Goal: Transaction & Acquisition: Purchase product/service

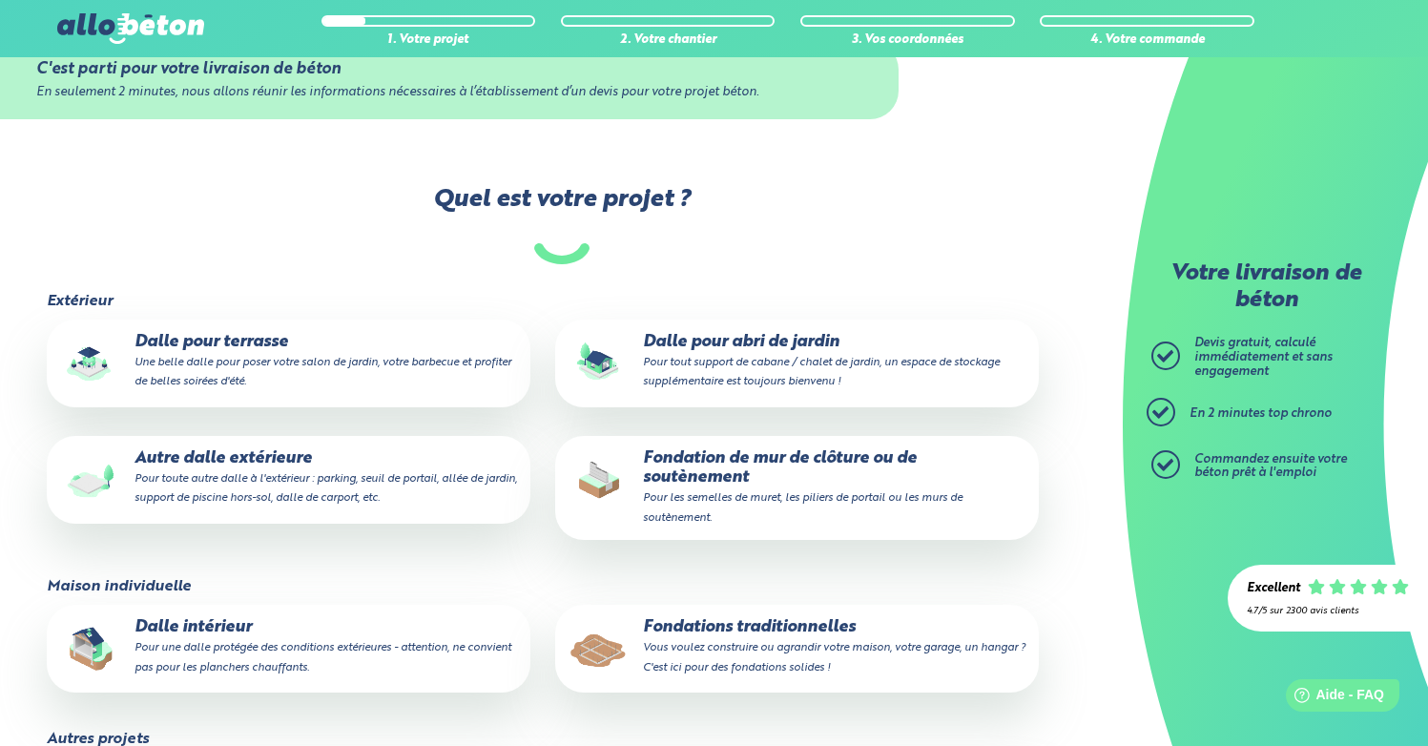
scroll to position [404, 0]
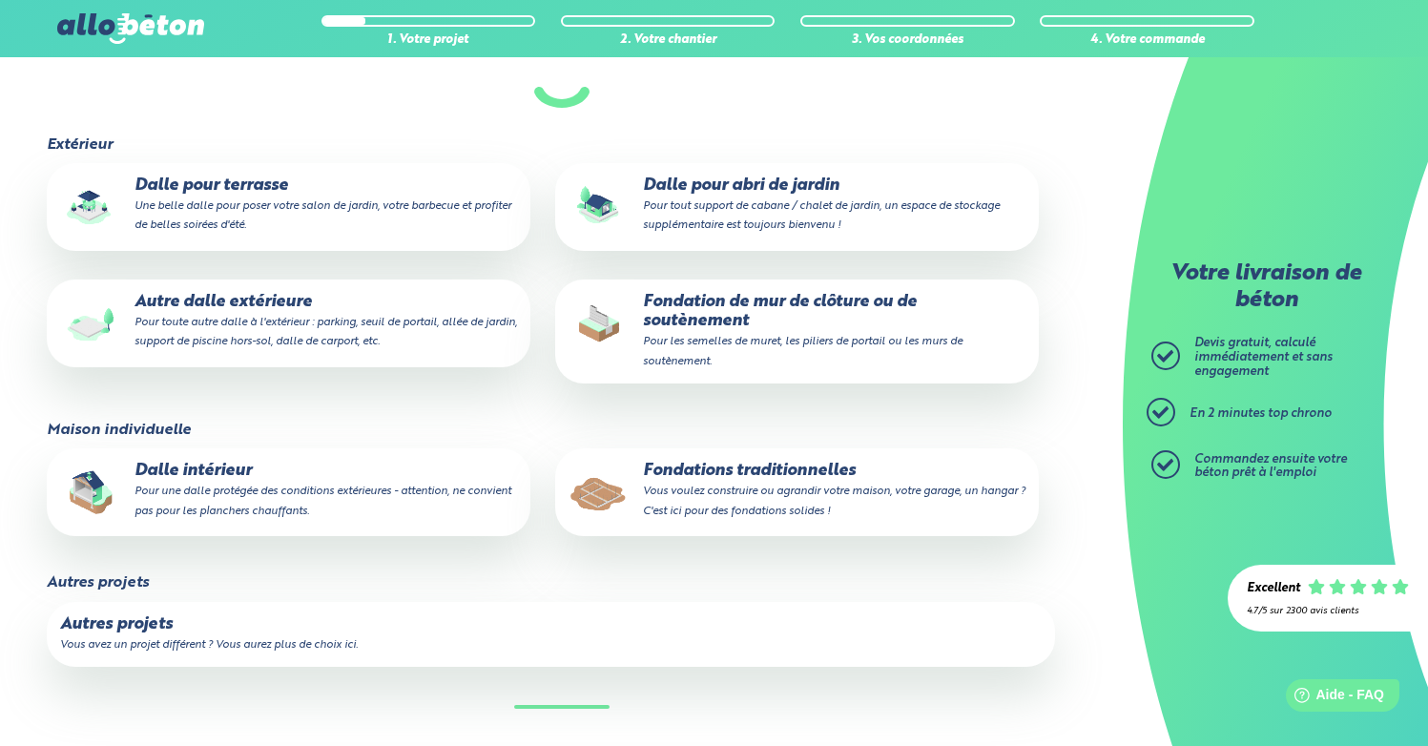
click at [449, 324] on p "Autre dalle extérieure Pour toute autre dalle à l'extérieur : parking, seuil de…" at bounding box center [288, 322] width 457 height 58
click at [0, 0] on input "Autre dalle extérieure Pour toute autre dalle à l'extérieur : parking, seuil de…" at bounding box center [0, 0] width 0 height 0
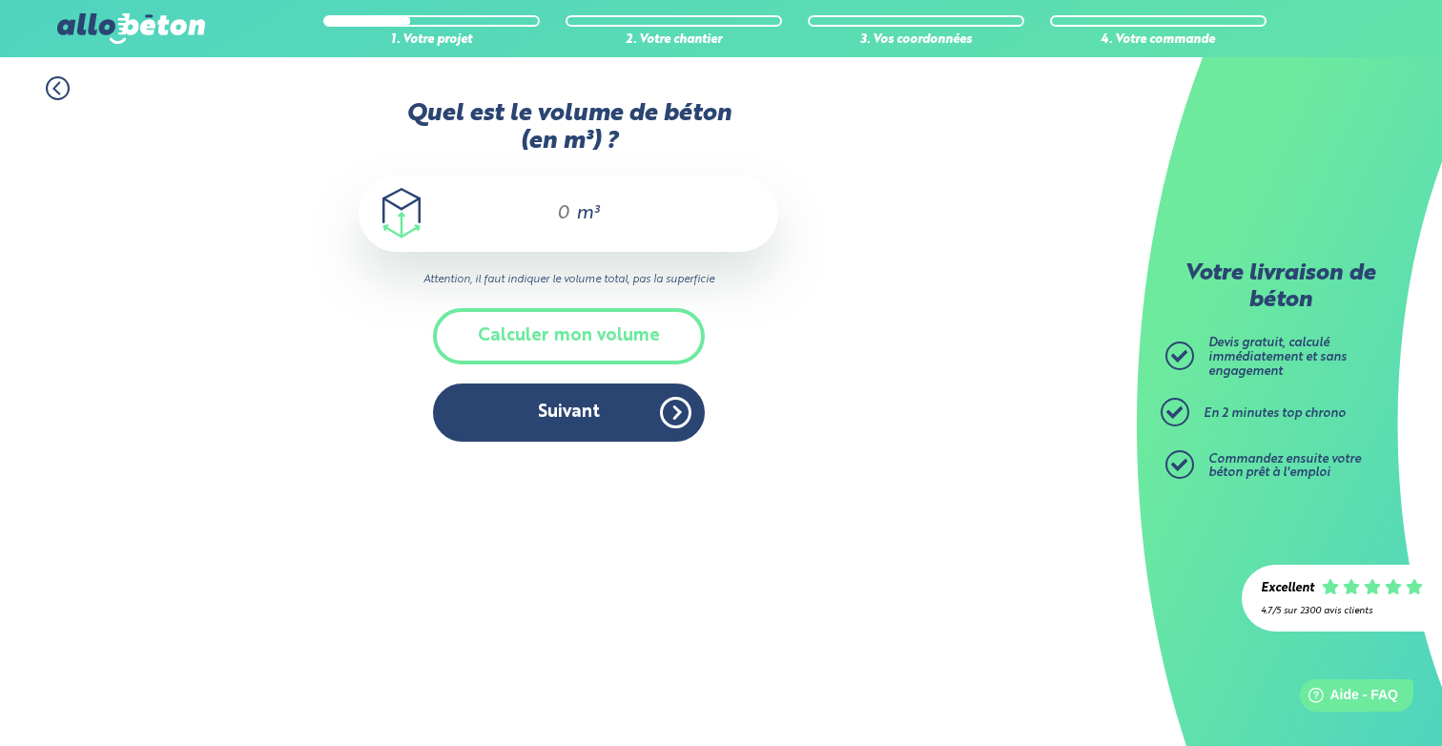
click at [563, 234] on div "m³" at bounding box center [569, 214] width 420 height 76
click at [565, 218] on input "Quel est le volume de béton (en m³) ?" at bounding box center [555, 213] width 32 height 23
type input "4,5"
click at [762, 374] on div "Quel est le volume de béton (en m³) ? 4,5 m³ Attention, il faut indiquer le vol…" at bounding box center [569, 280] width 420 height 361
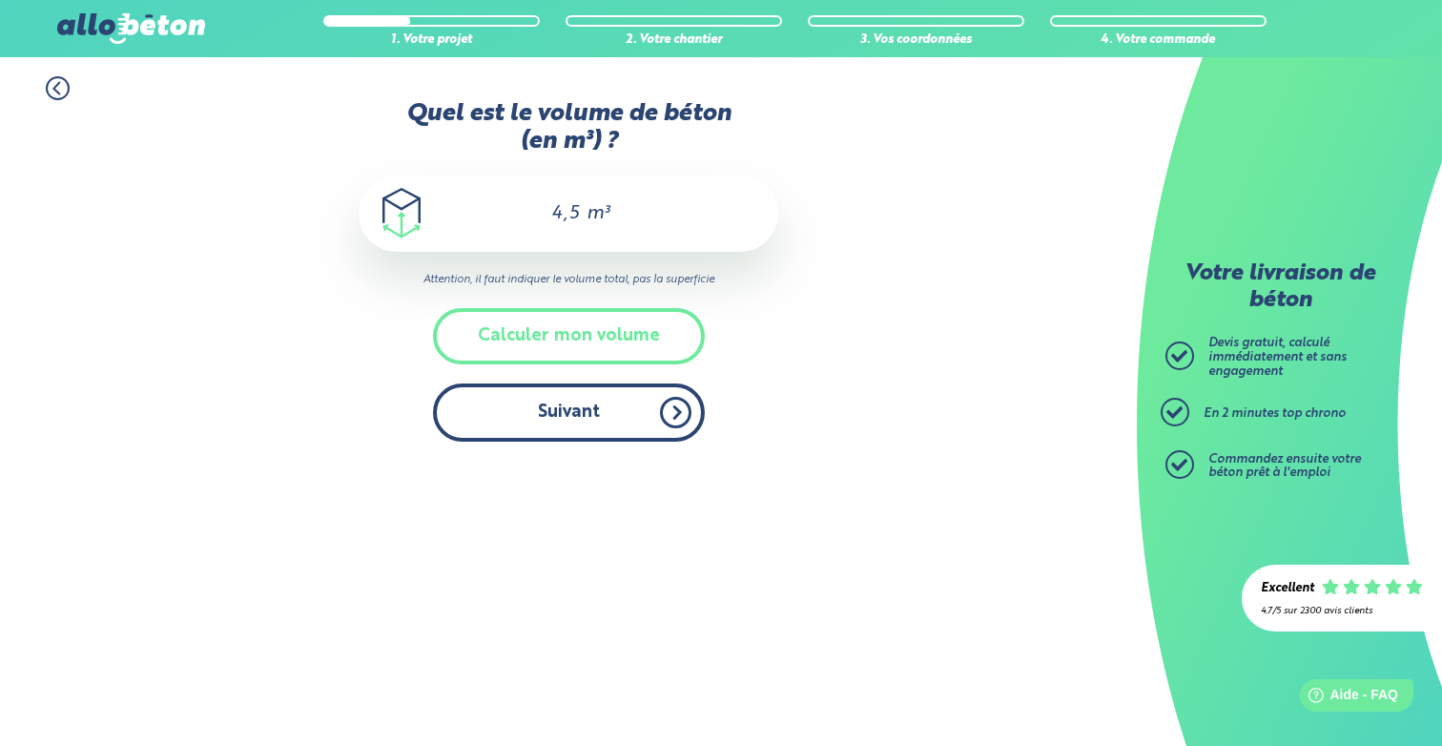
click at [540, 425] on button "Suivant" at bounding box center [569, 412] width 272 height 58
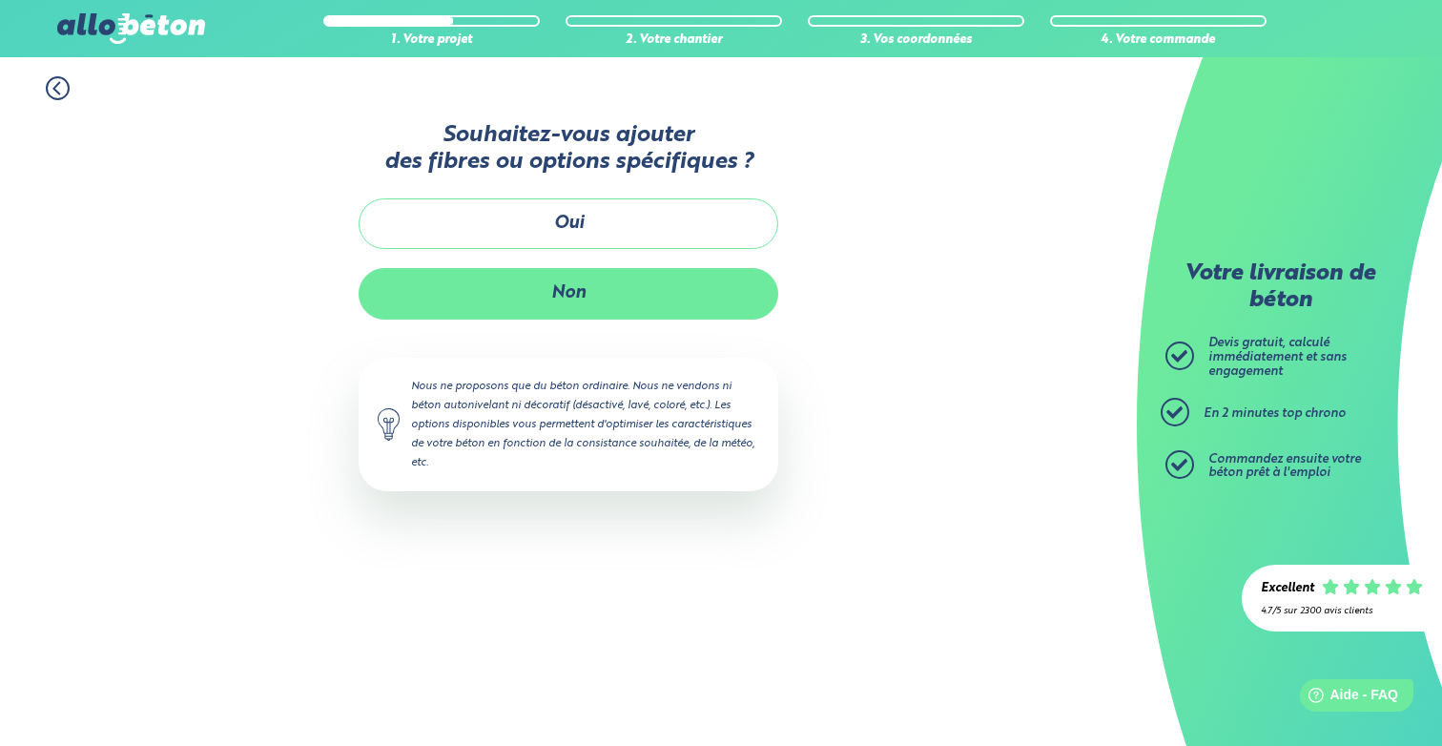
click at [606, 301] on button "Non" at bounding box center [569, 293] width 420 height 51
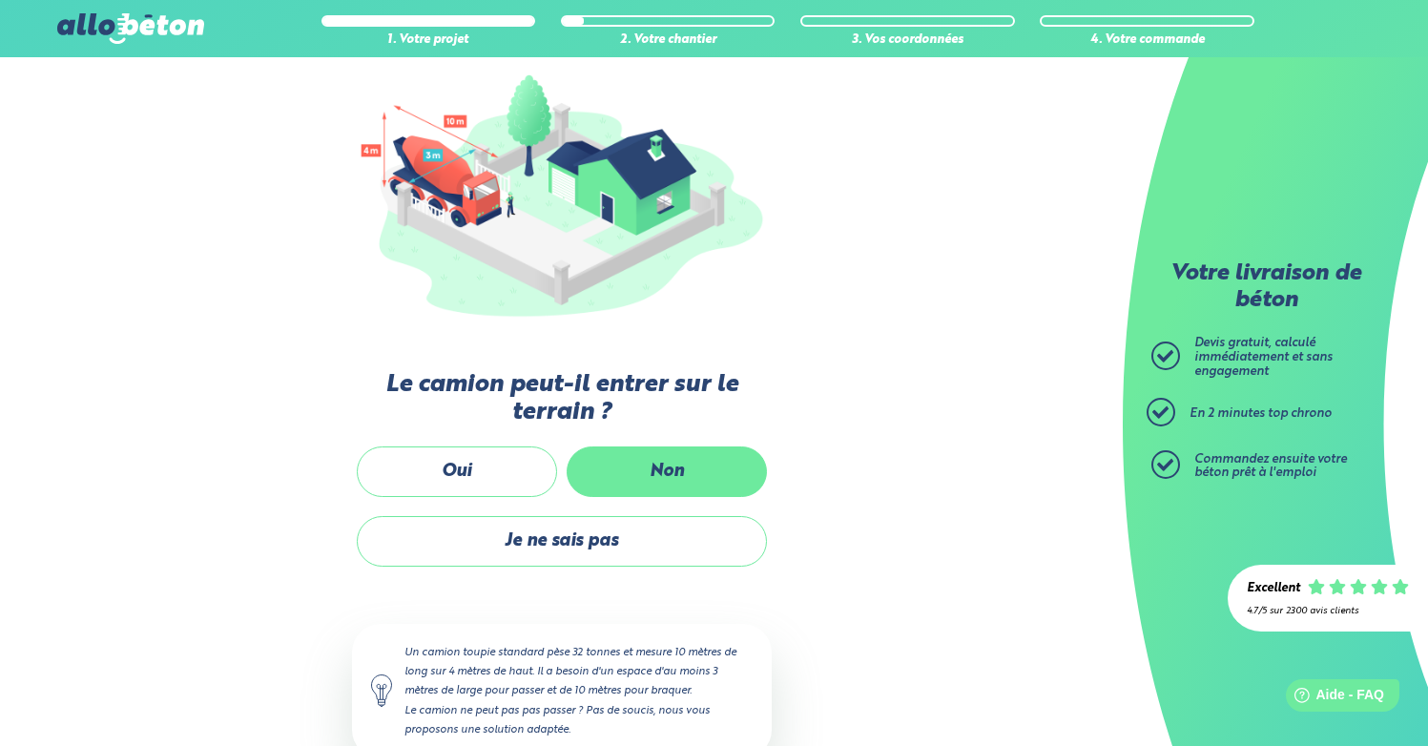
scroll to position [262, 0]
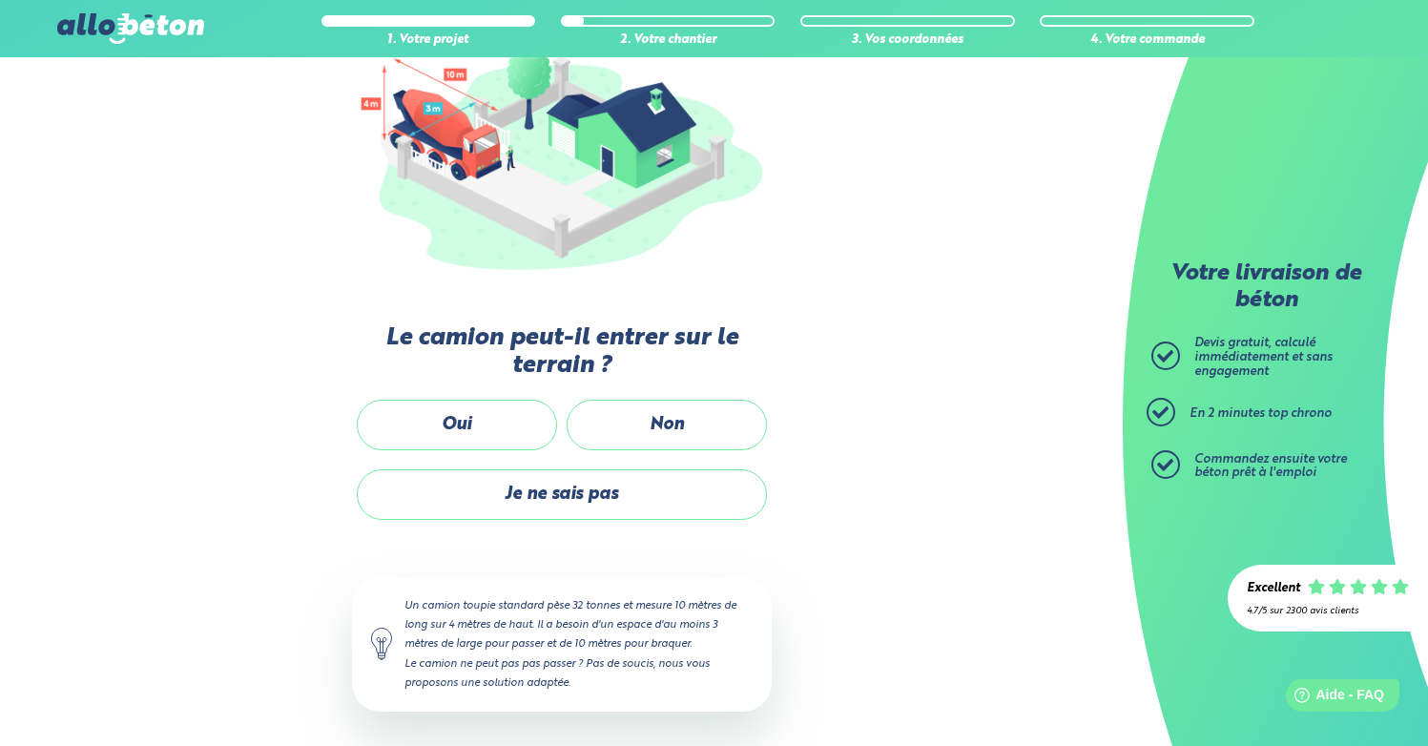
click at [688, 433] on label "Non" at bounding box center [667, 425] width 200 height 51
click at [0, 0] on input "Non" at bounding box center [0, 0] width 0 height 0
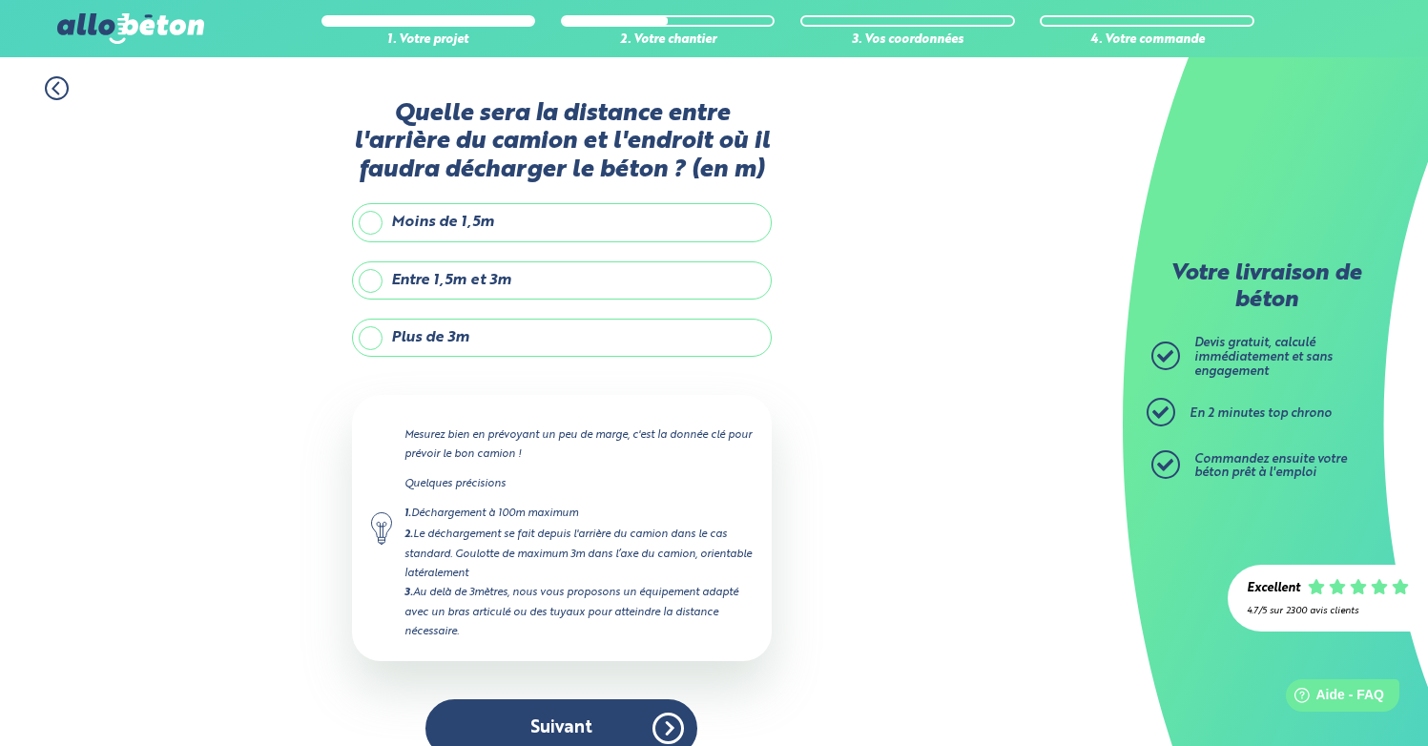
click at [371, 282] on label "Entre 1,5m et 3m" at bounding box center [562, 280] width 420 height 38
click at [0, 0] on input "Entre 1,5m et 3m" at bounding box center [0, 0] width 0 height 0
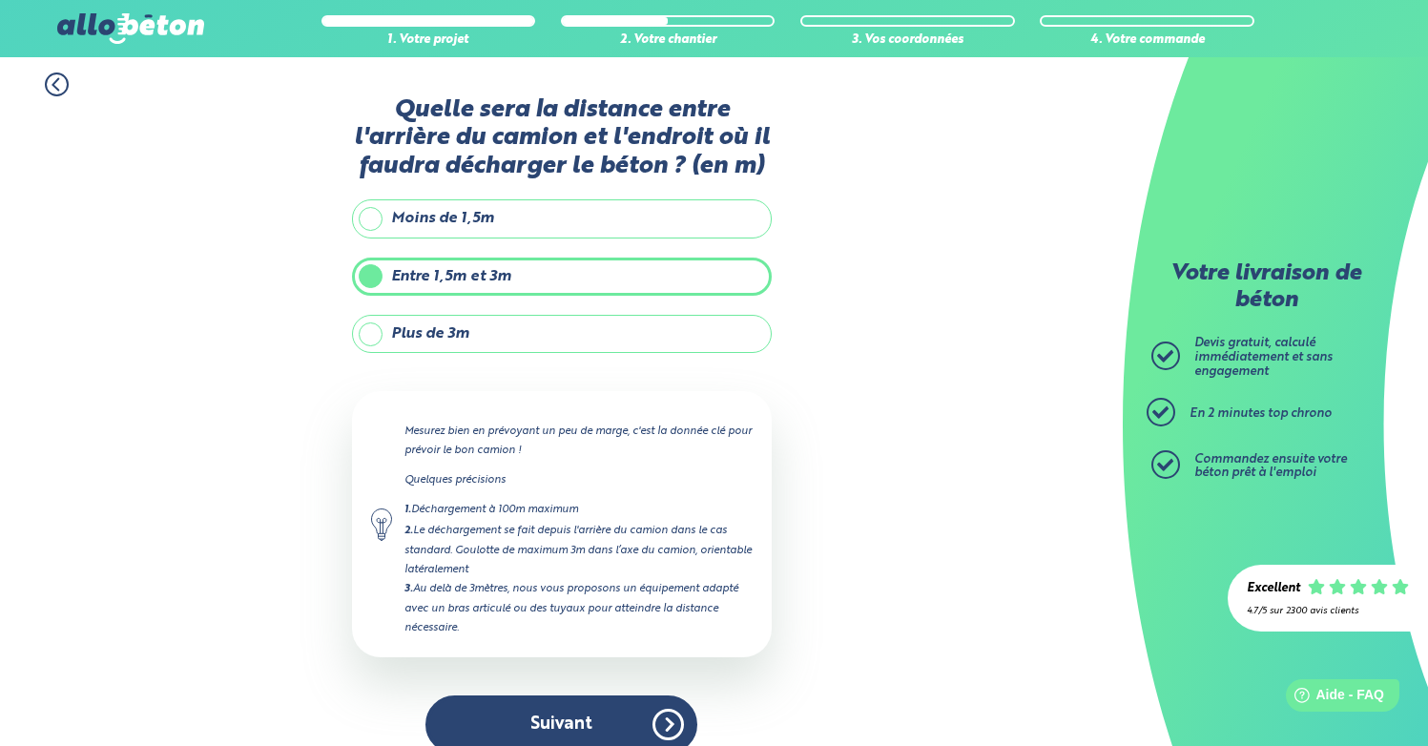
scroll to position [27, 0]
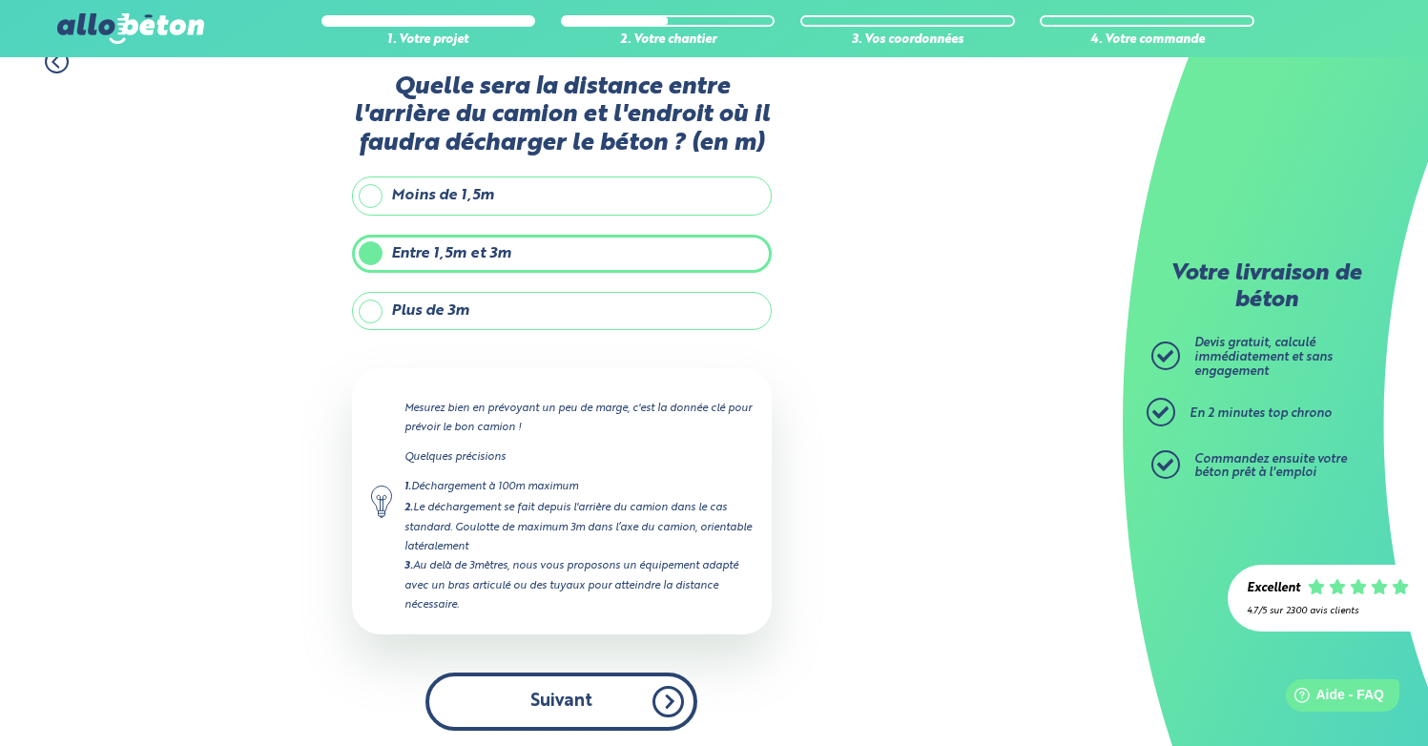
click at [525, 691] on button "Suivant" at bounding box center [561, 701] width 272 height 58
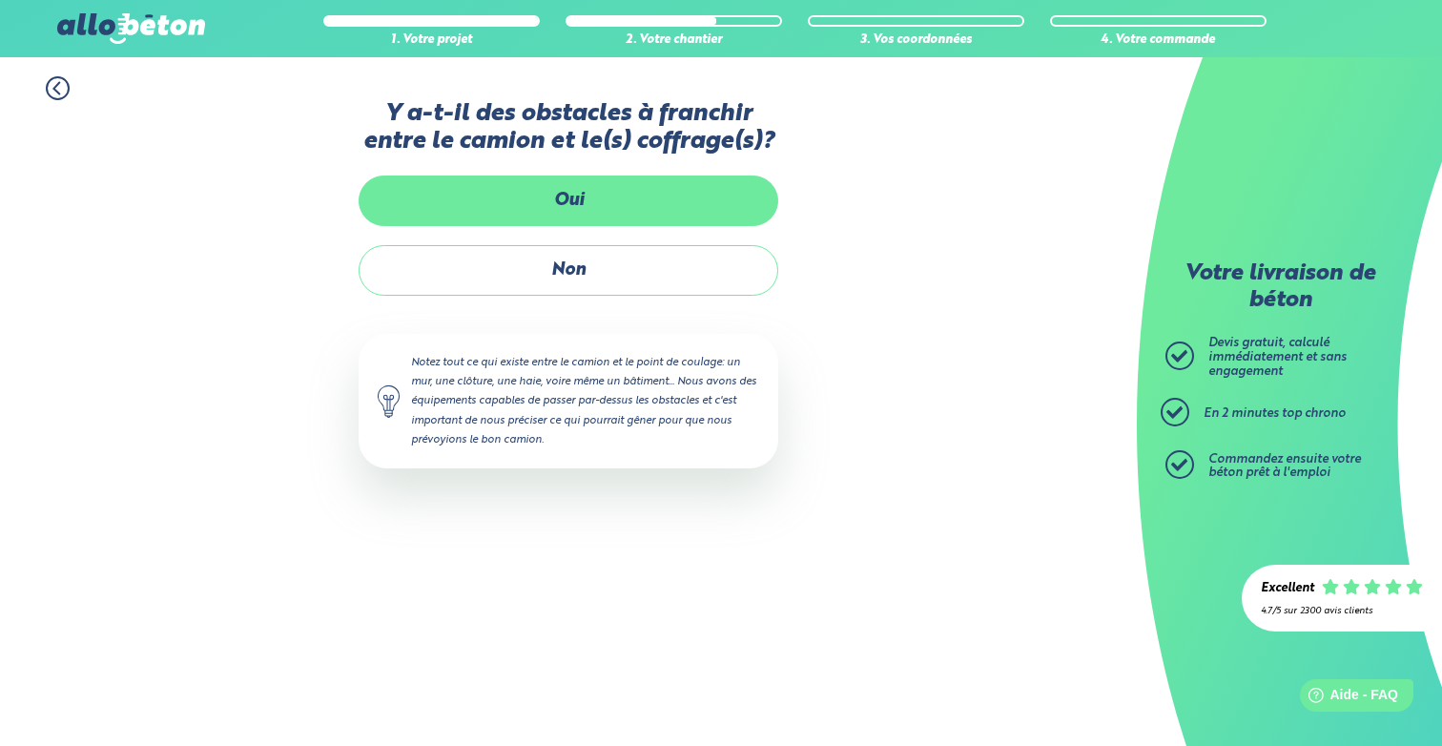
click at [604, 200] on label "Oui" at bounding box center [569, 201] width 420 height 51
click at [0, 0] on input "Oui" at bounding box center [0, 0] width 0 height 0
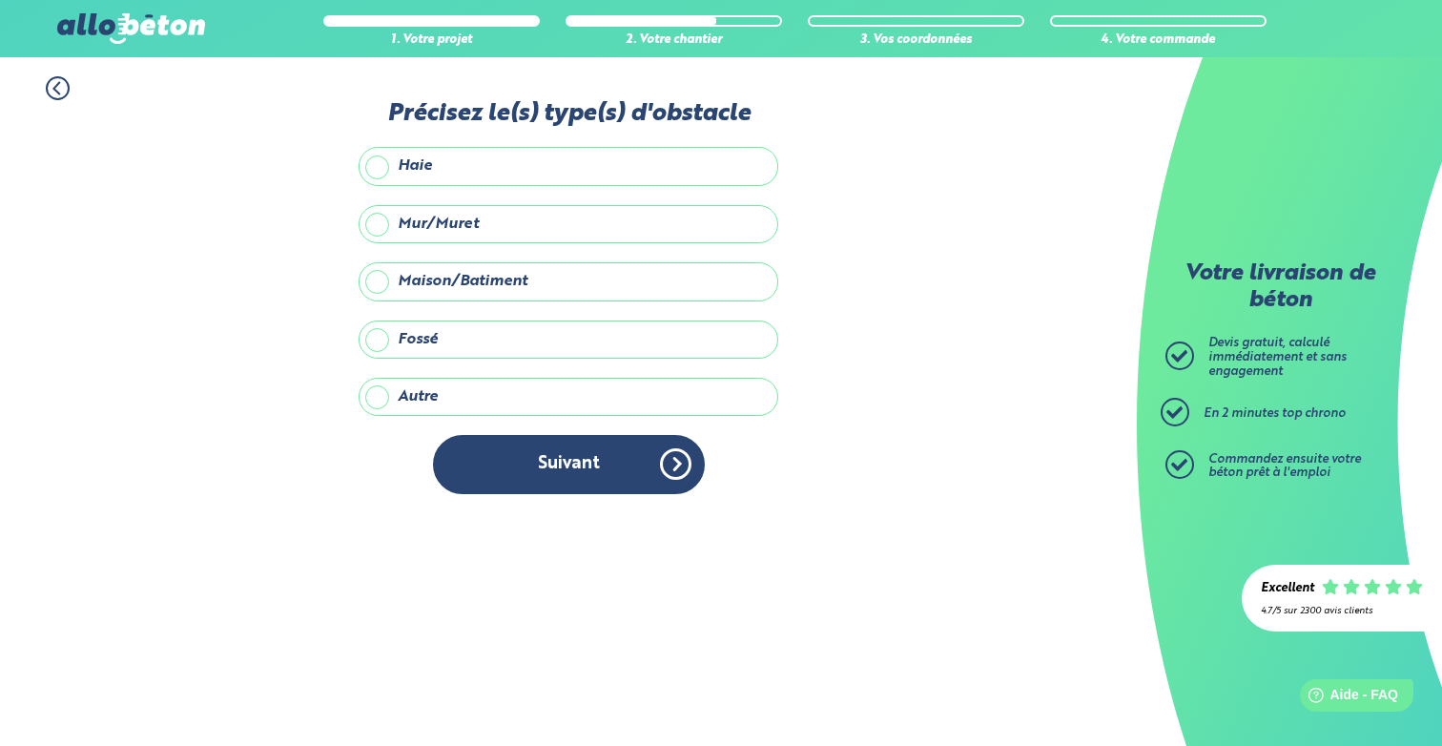
click at [383, 226] on label "Mur/Muret" at bounding box center [569, 224] width 420 height 38
click at [0, 0] on input "Mur/Muret" at bounding box center [0, 0] width 0 height 0
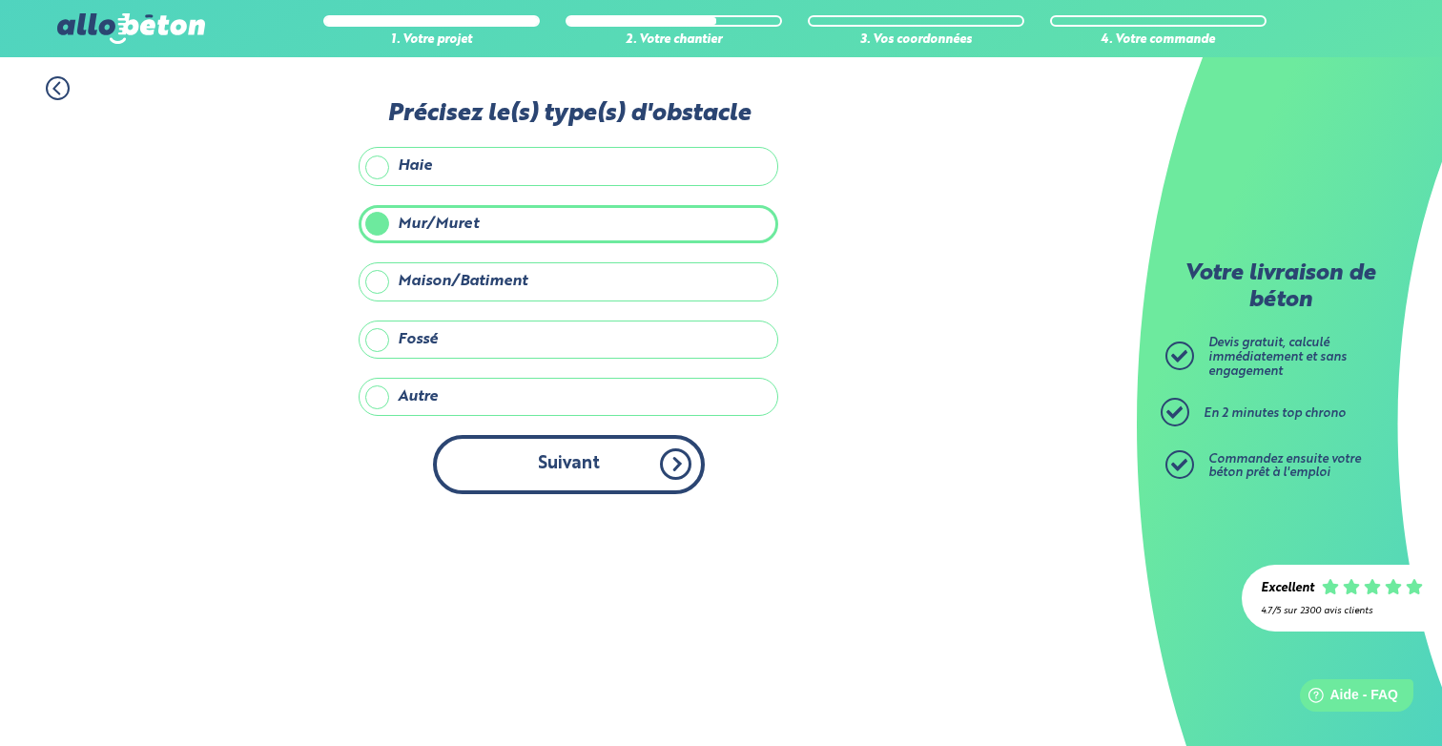
click at [600, 468] on button "Suivant" at bounding box center [569, 464] width 272 height 58
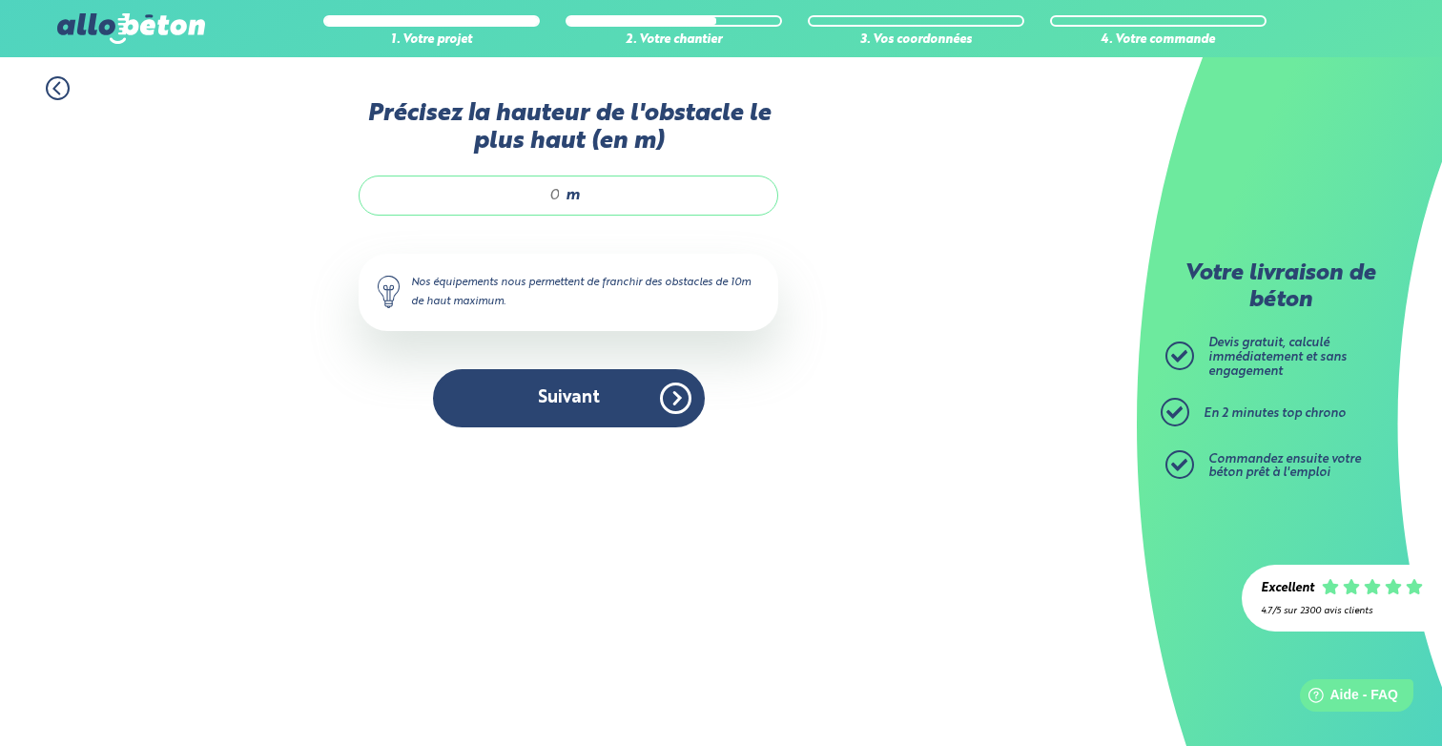
click at [558, 191] on input "Précisez la hauteur de l'obstacle le plus haut (en m)" at bounding box center [470, 195] width 182 height 19
click at [559, 191] on input "Précisez la hauteur de l'obstacle le plus haut (en m)" at bounding box center [470, 195] width 182 height 19
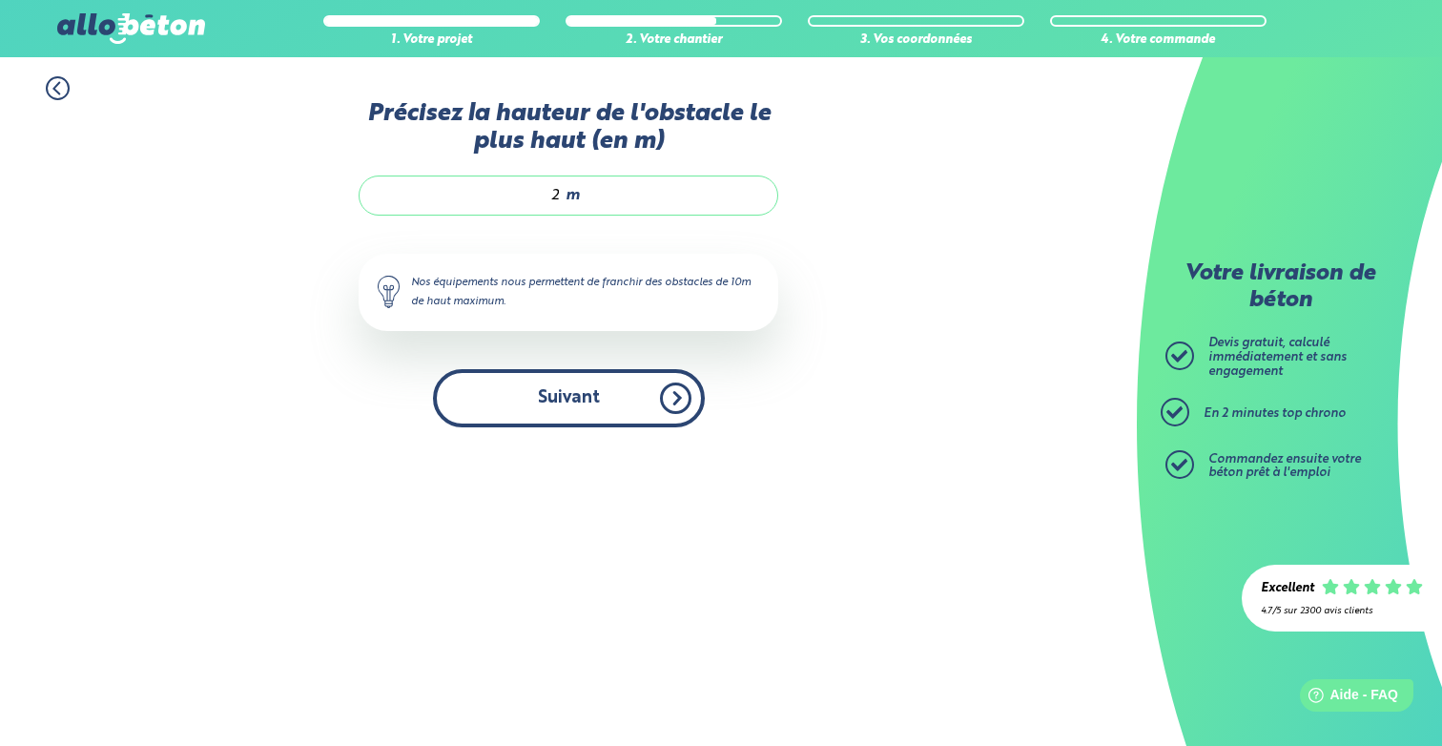
type input "2"
click at [565, 412] on button "Suivant" at bounding box center [569, 398] width 272 height 58
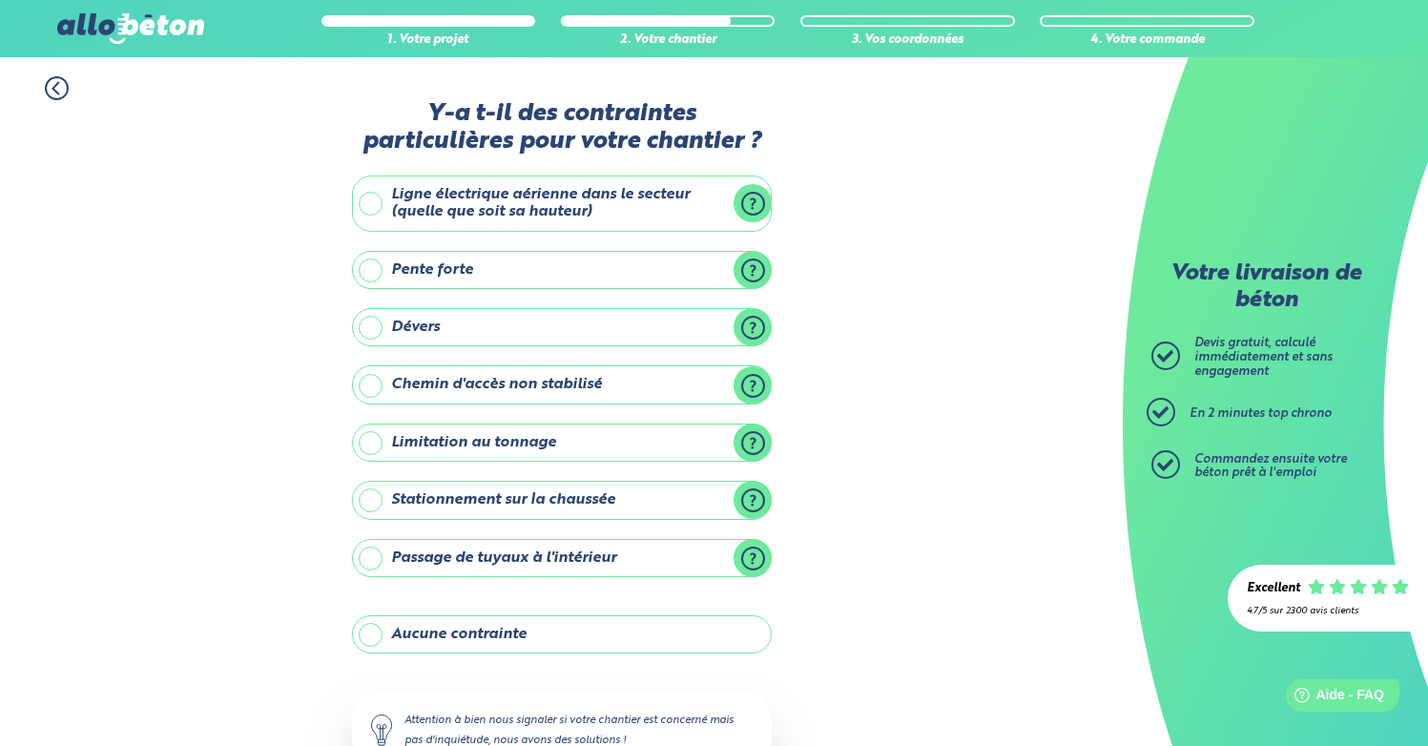
click at [628, 206] on label "Ligne électrique aérienne dans le secteur (quelle que soit sa hauteur)" at bounding box center [562, 204] width 420 height 56
click at [0, 0] on input "Ligne électrique aérienne dans le secteur (quelle que soit sa hauteur)" at bounding box center [0, 0] width 0 height 0
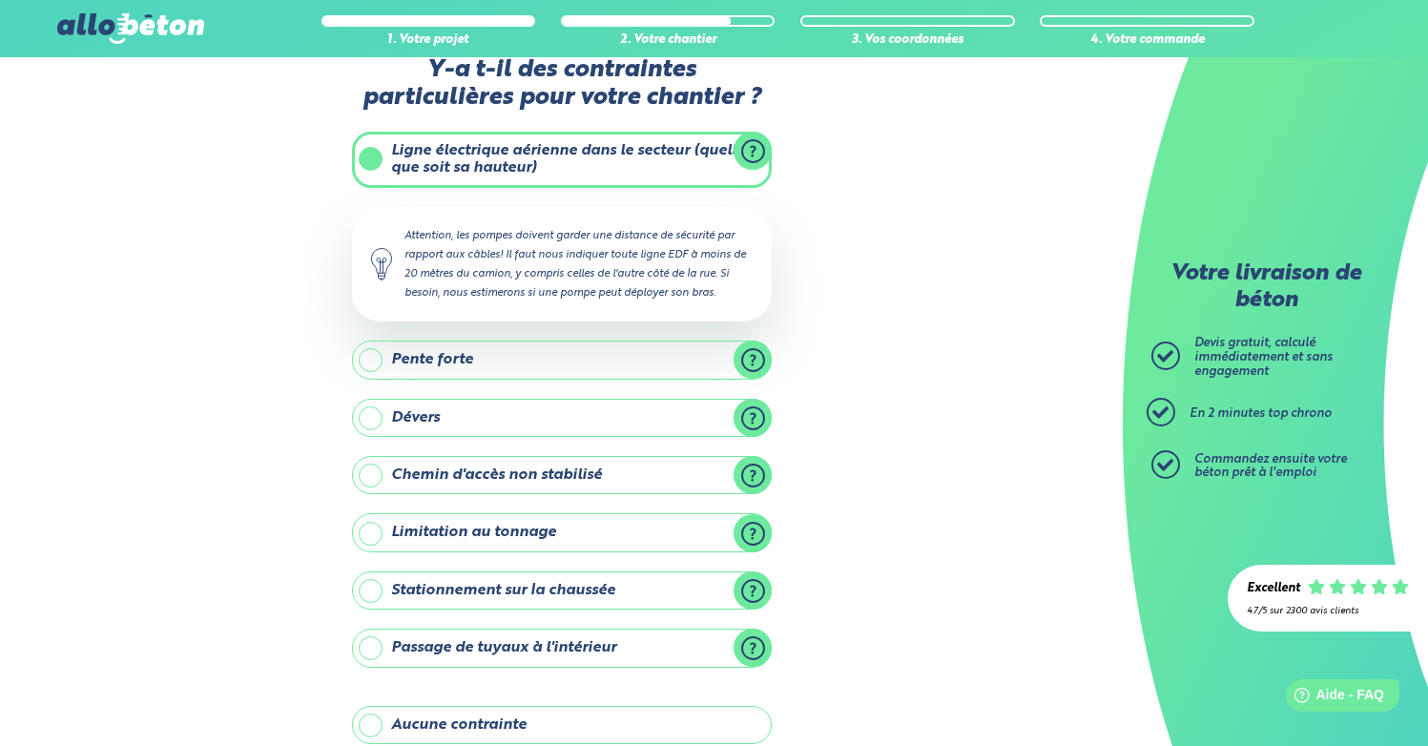
scroll to position [72, 0]
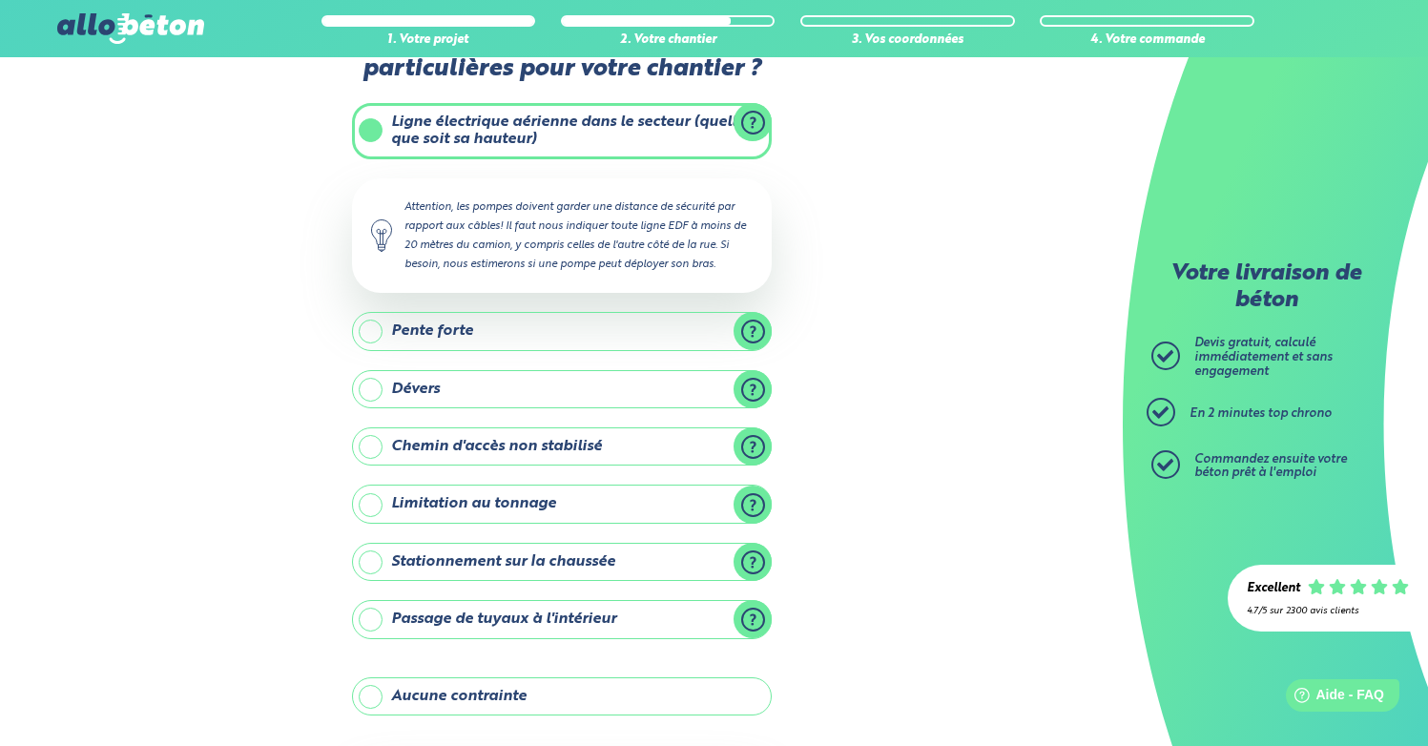
click at [589, 564] on label "Stationnement sur la chaussée" at bounding box center [562, 562] width 420 height 38
click at [0, 0] on input "Stationnement sur la chaussée" at bounding box center [0, 0] width 0 height 0
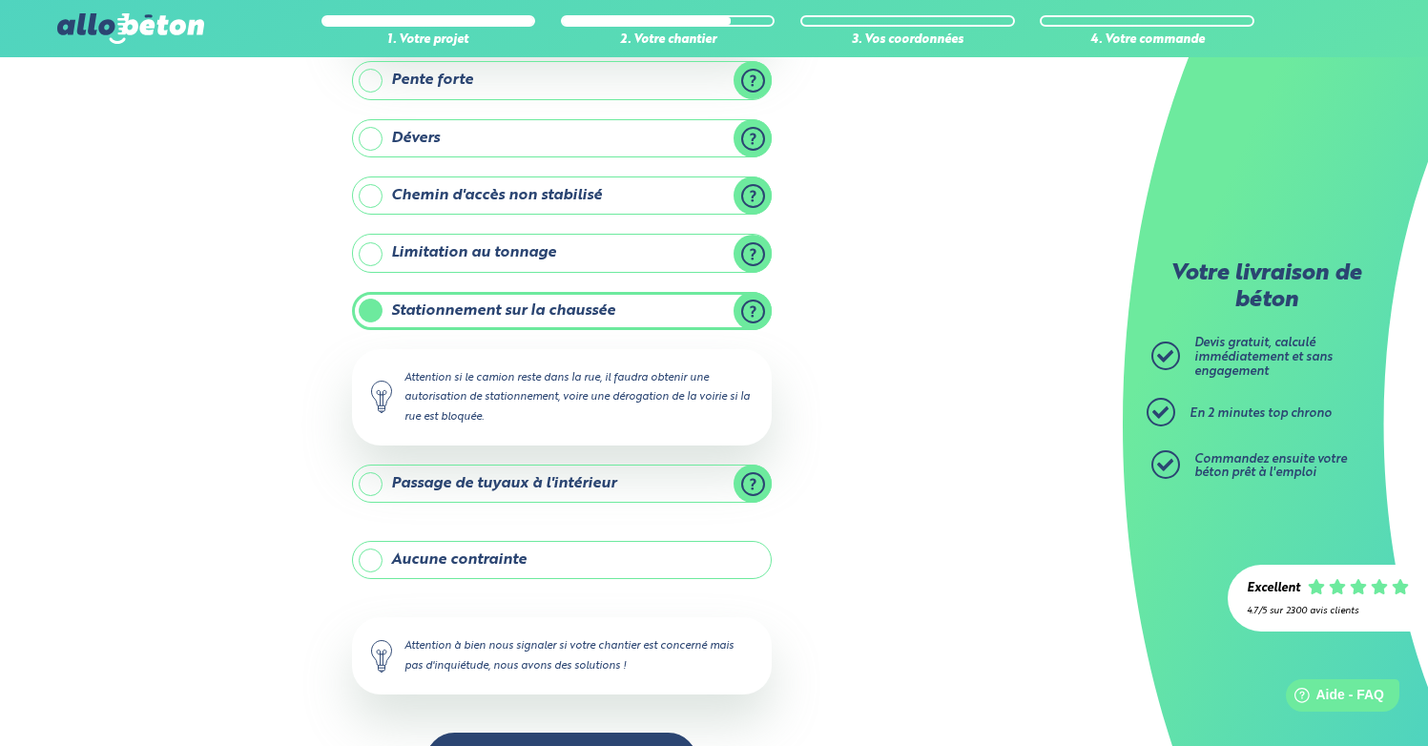
scroll to position [382, 0]
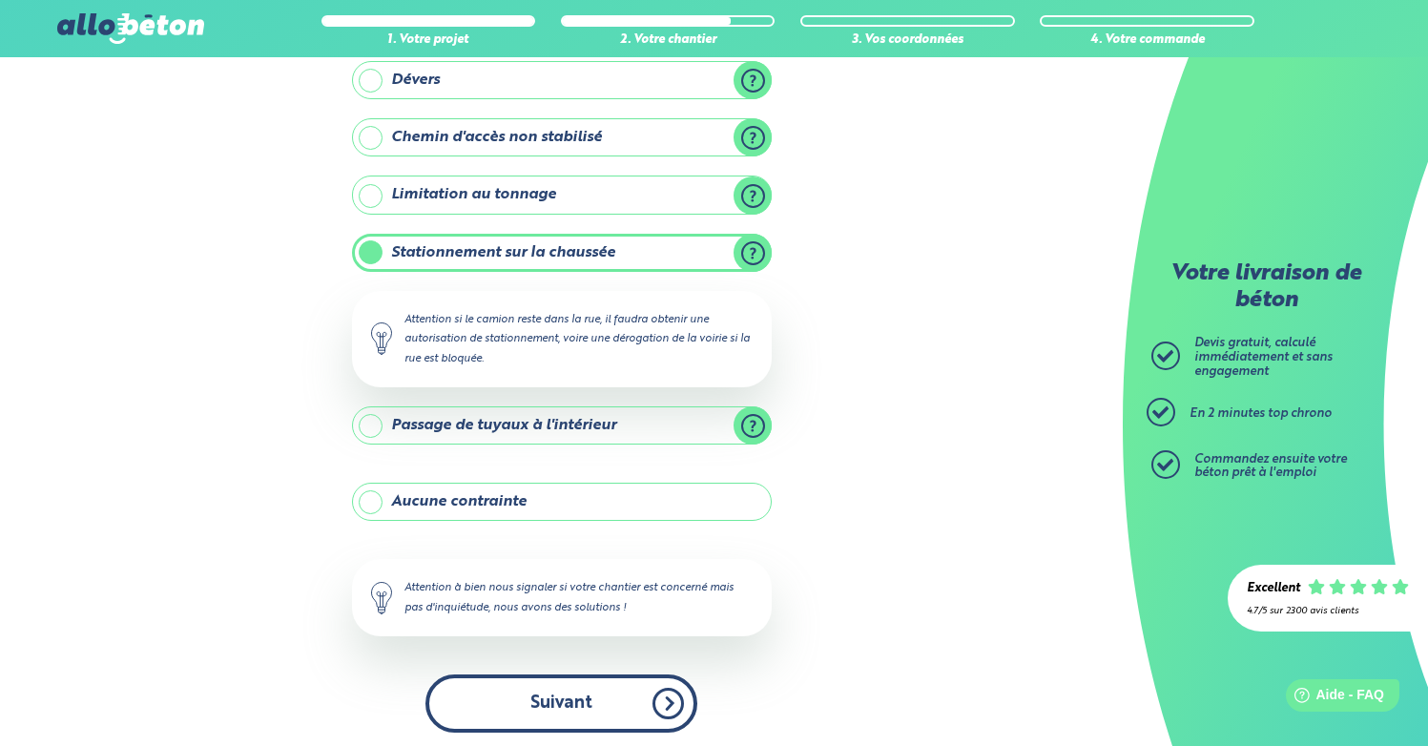
click at [563, 707] on button "Suivant" at bounding box center [561, 703] width 272 height 58
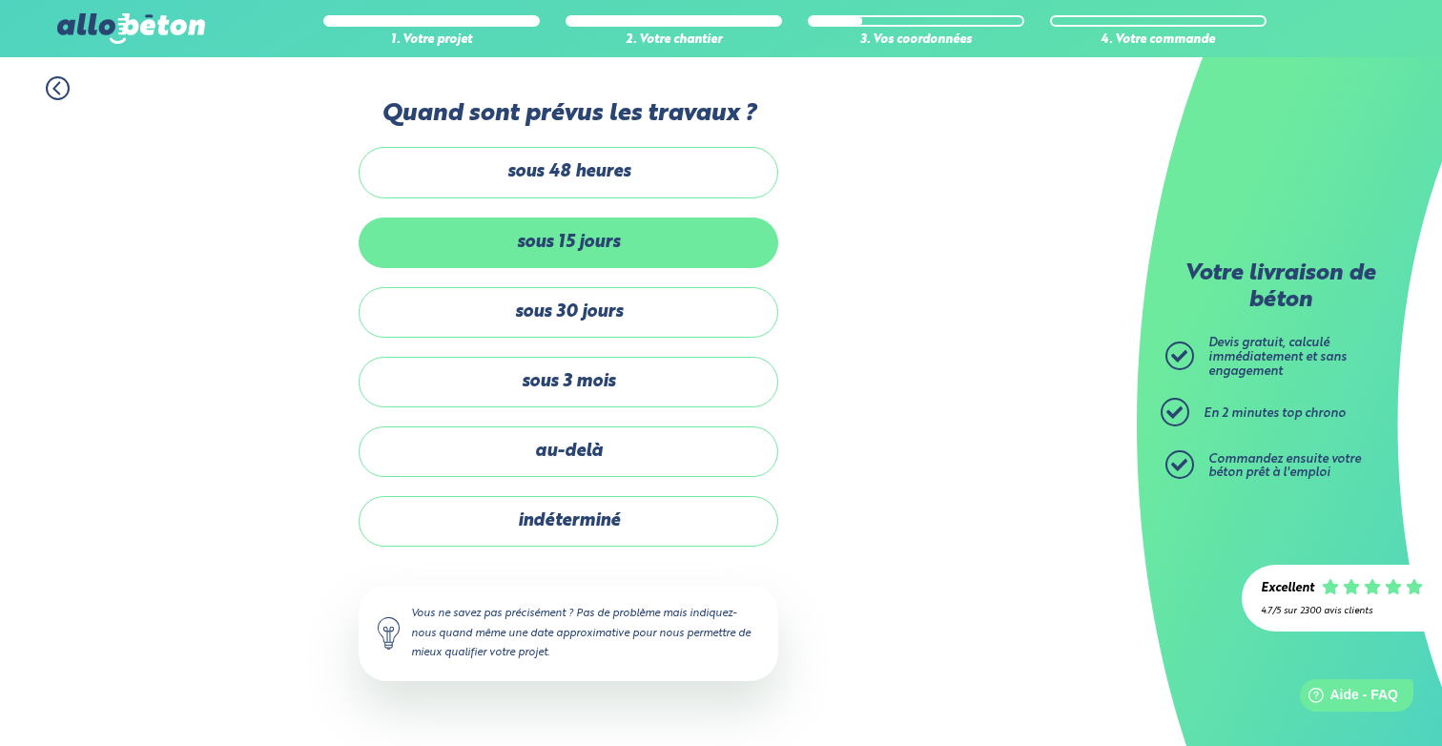
click at [584, 240] on label "sous 15 jours" at bounding box center [569, 242] width 420 height 51
click at [0, 0] on input "sous 15 jours" at bounding box center [0, 0] width 0 height 0
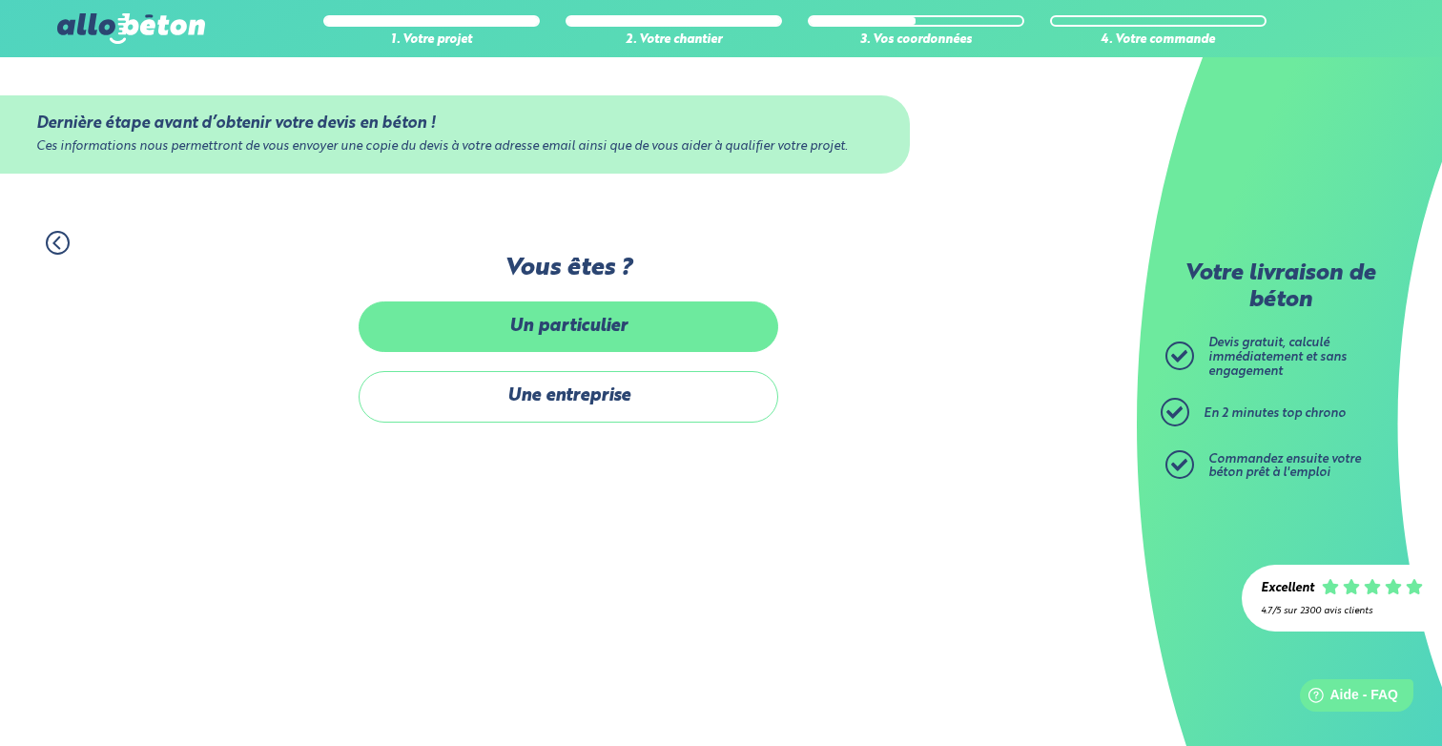
click at [611, 341] on label "Un particulier" at bounding box center [569, 326] width 420 height 51
click at [0, 0] on input "Un particulier" at bounding box center [0, 0] width 0 height 0
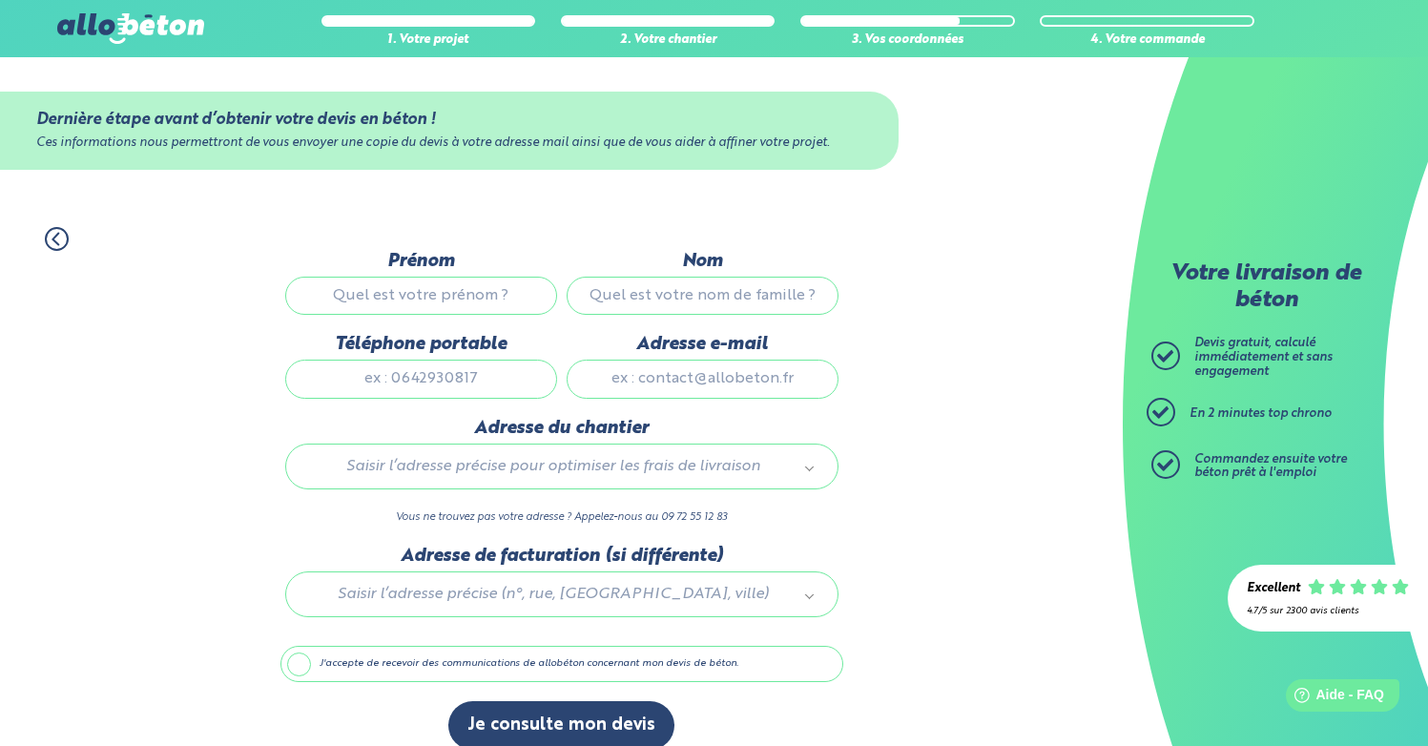
scroll to position [33, 0]
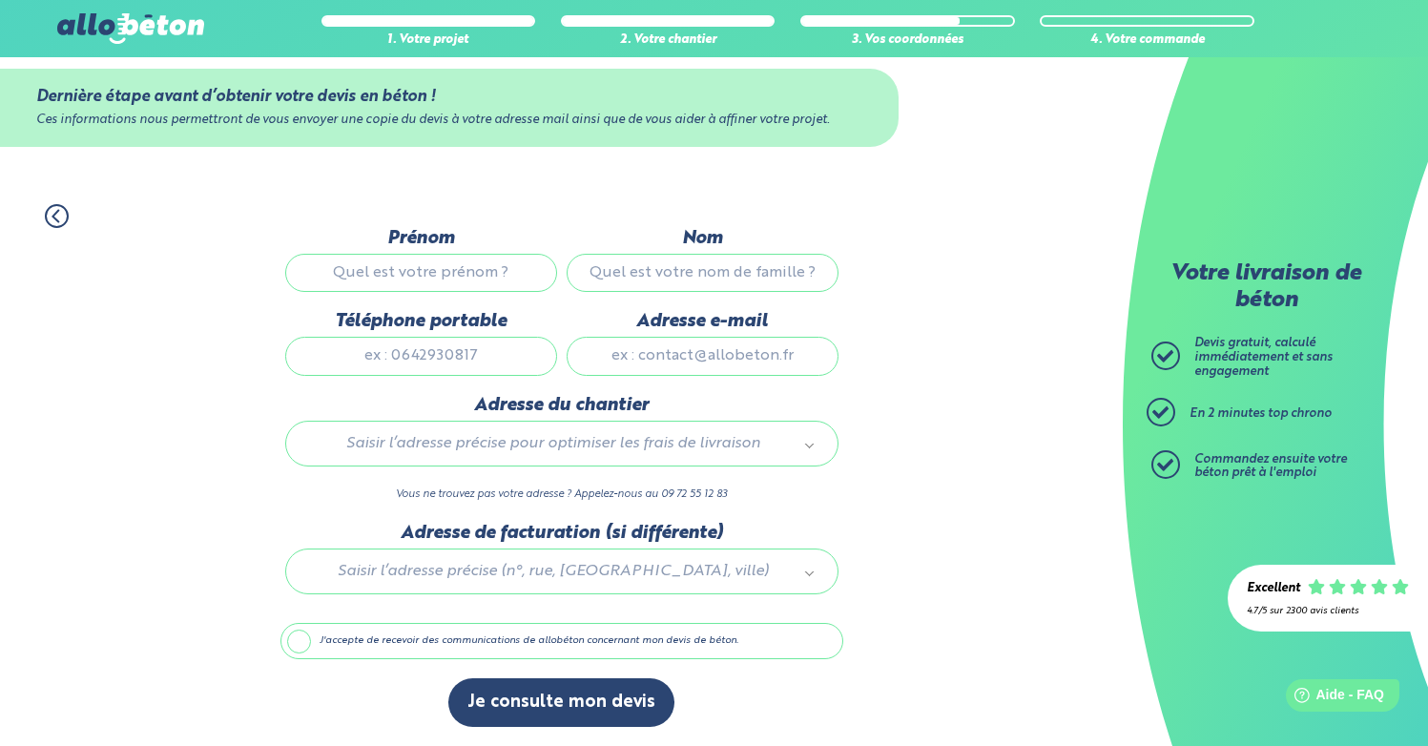
click at [450, 262] on input "Prénom" at bounding box center [421, 273] width 272 height 38
type input "[PERSON_NAME]"
type input "GRIMAUD"
drag, startPoint x: 469, startPoint y: 354, endPoint x: 72, endPoint y: 368, distance: 397.1
click at [73, 370] on div "1. Votre projet 2. Votre chantier 3. Vos coordonnées 4. Votre commande Dernière…" at bounding box center [561, 465] width 1123 height 561
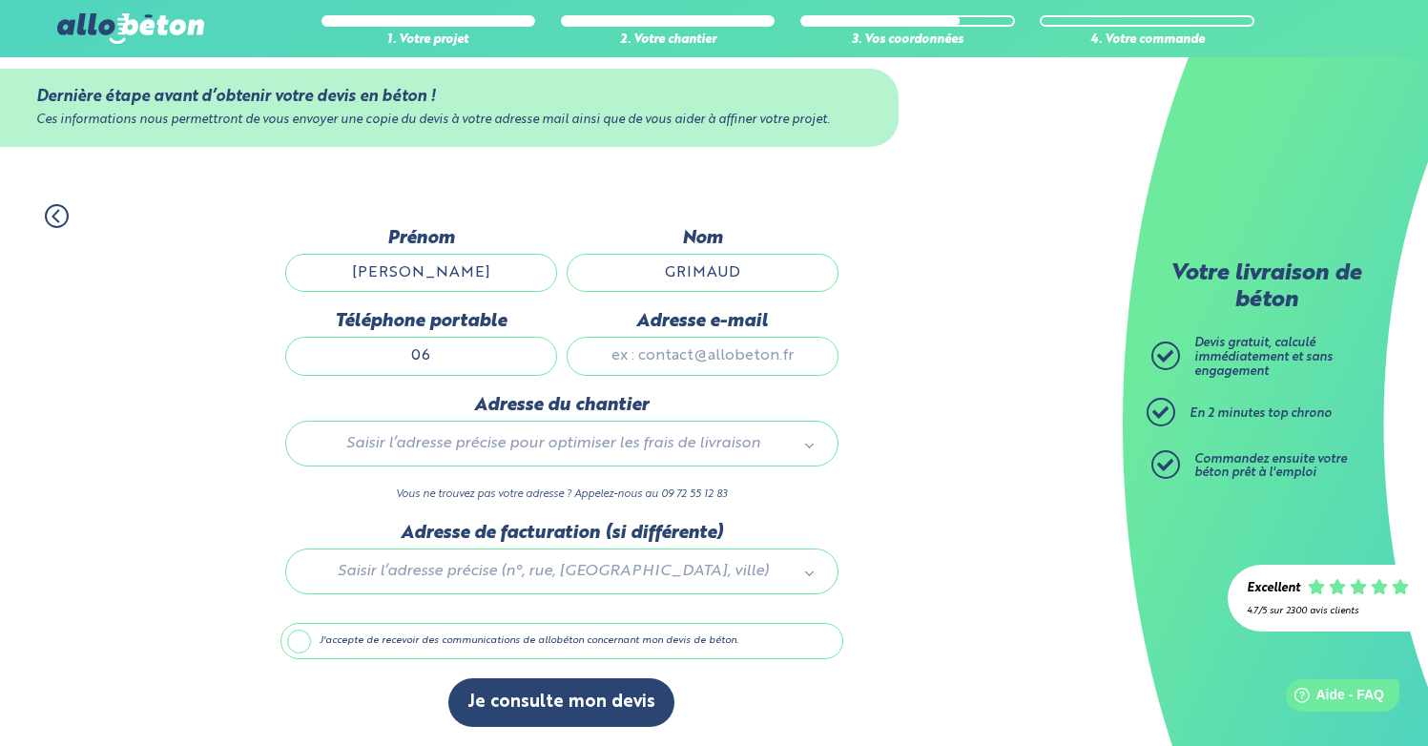
type input "0"
type input "[EMAIL_ADDRESS][DOMAIN_NAME]"
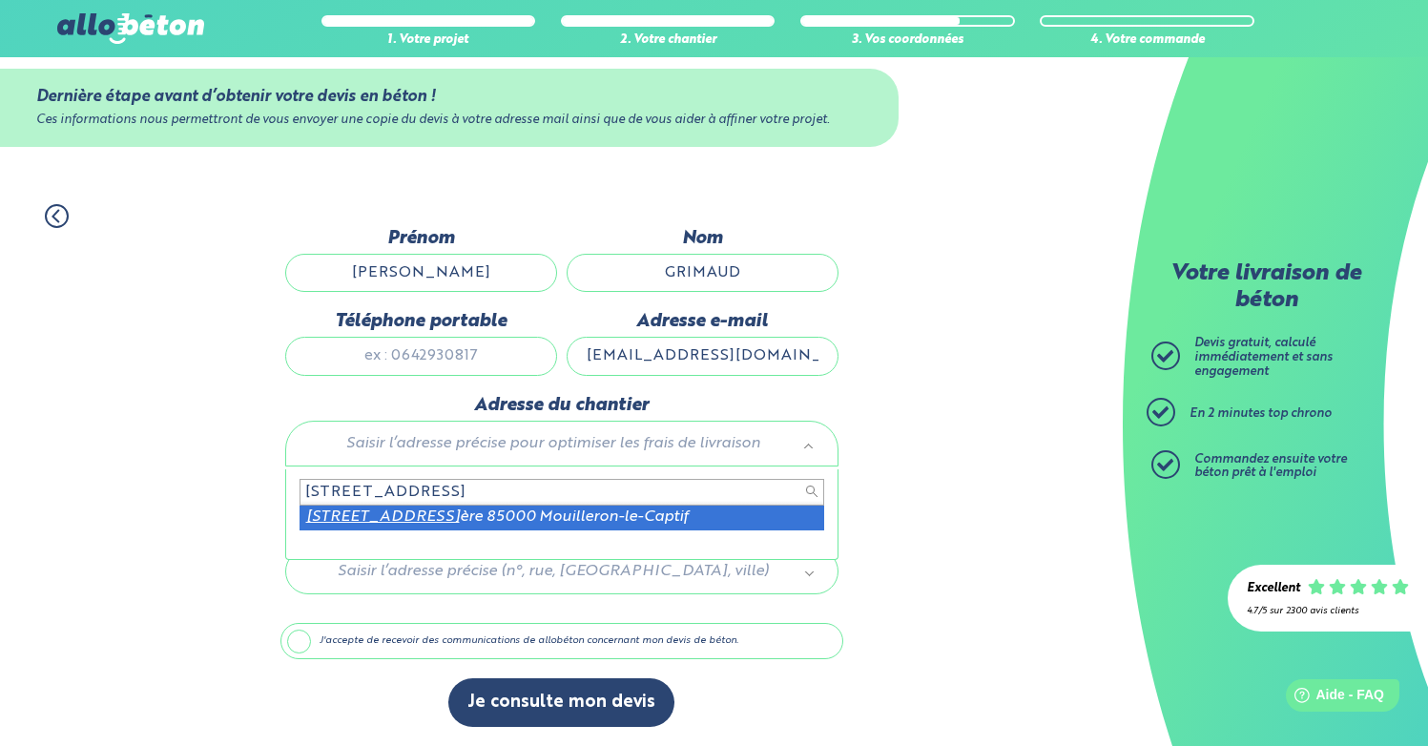
type input "[STREET_ADDRESS]"
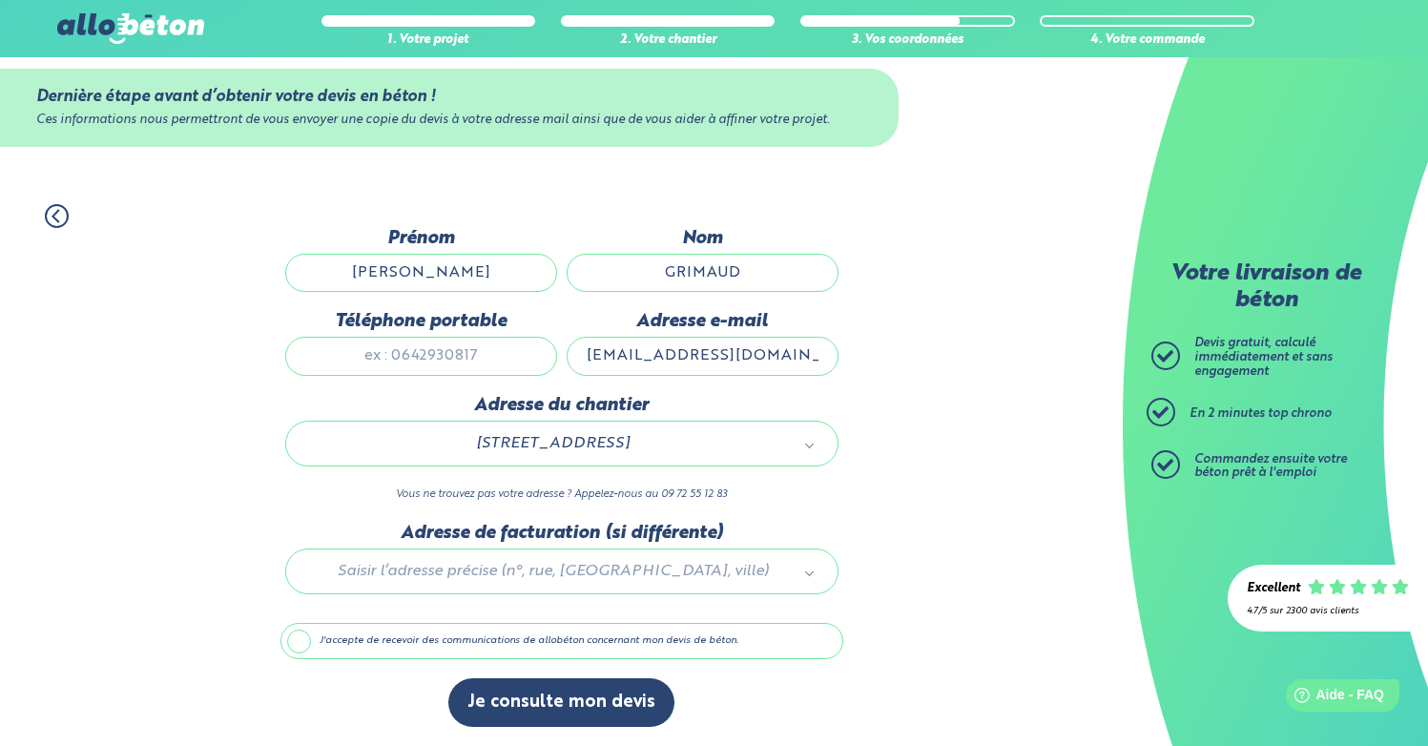
click at [292, 647] on label "J'accepte de recevoir des communications de allobéton concernant mon devis de b…" at bounding box center [561, 641] width 563 height 36
click at [0, 0] on input "J'accepte de recevoir des communications de allobéton concernant mon devis de b…" at bounding box center [0, 0] width 0 height 0
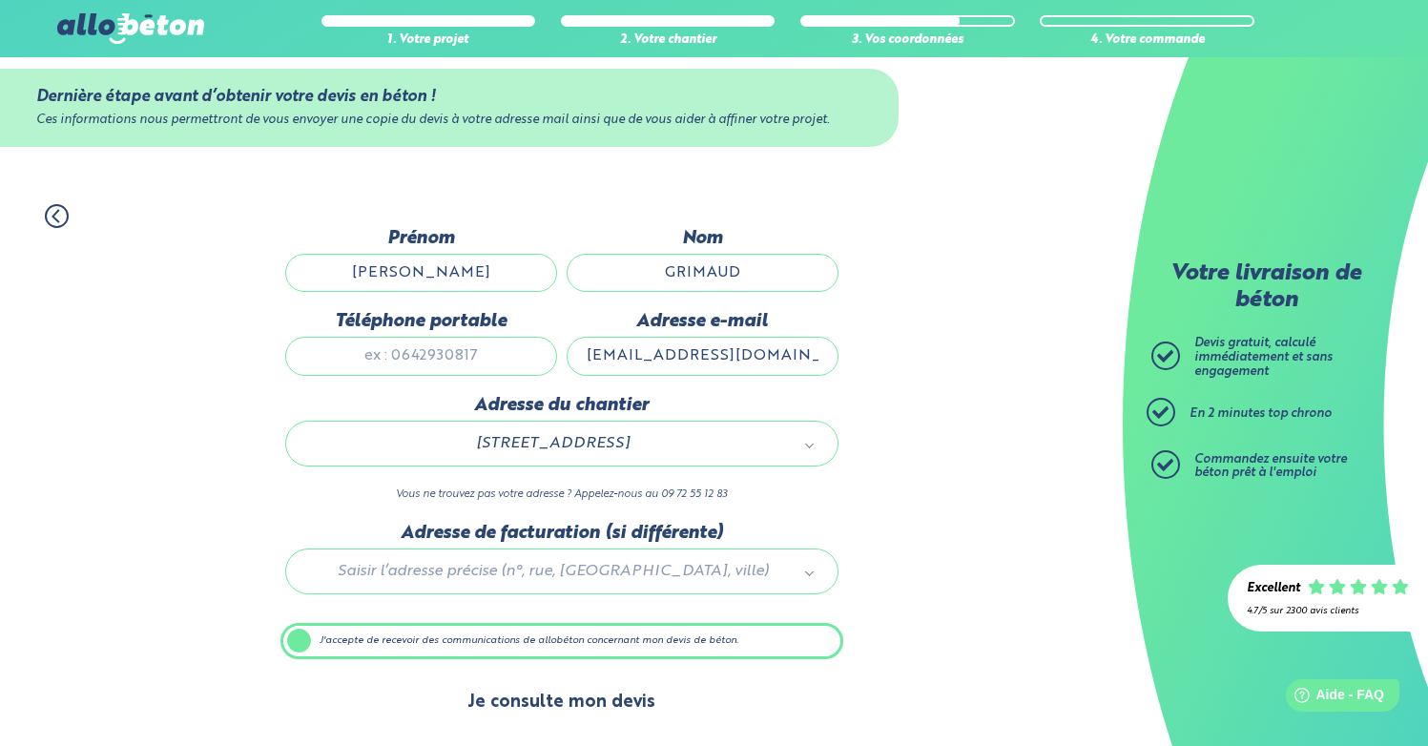
click at [604, 702] on button "Je consulte mon devis" at bounding box center [561, 702] width 226 height 49
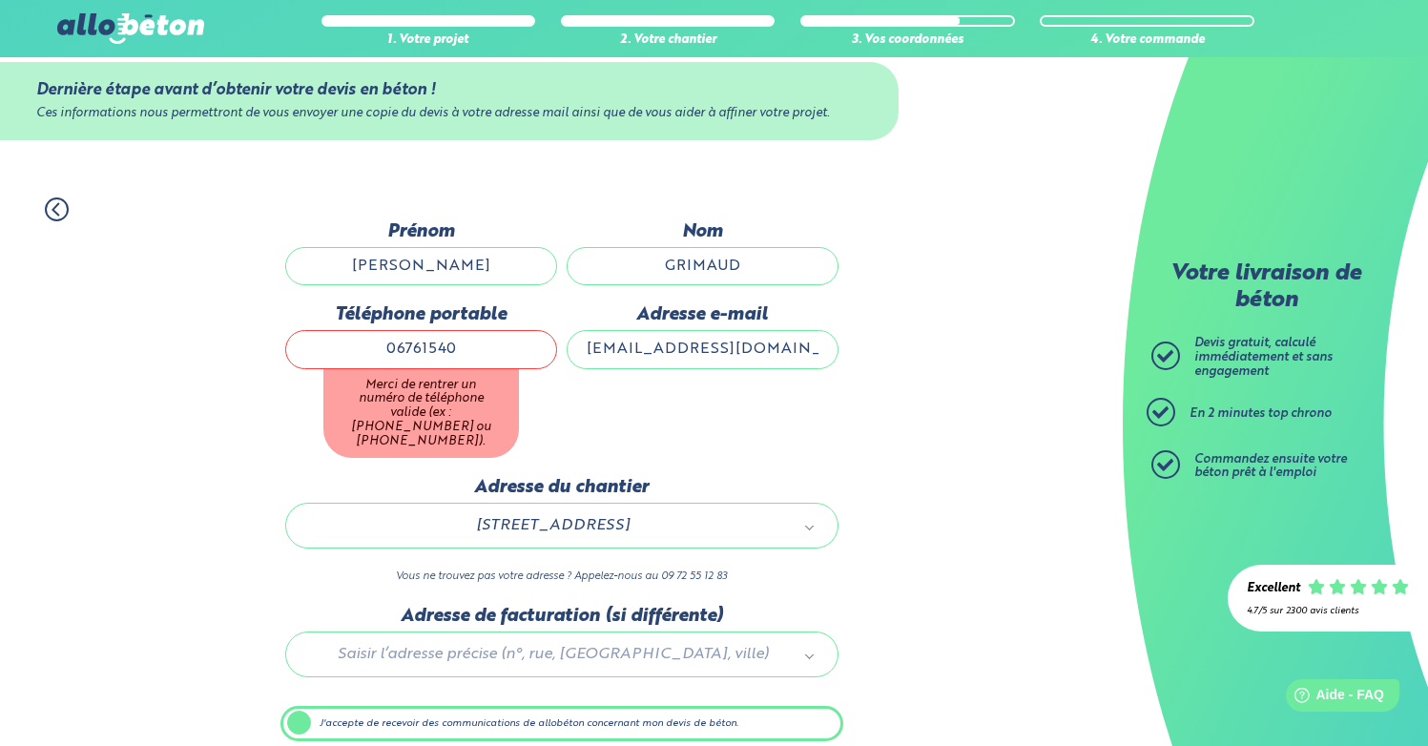
click at [713, 419] on div "Adresse e-mail [EMAIL_ADDRESS][DOMAIN_NAME]" at bounding box center [702, 390] width 281 height 173
click at [424, 354] on input "06761540" at bounding box center [421, 349] width 272 height 38
type input "0676161540"
click at [267, 465] on div "1. Votre projet 2. Votre chantier 3. Vos coordonnées 4. Votre commande Dernière…" at bounding box center [561, 503] width 1123 height 651
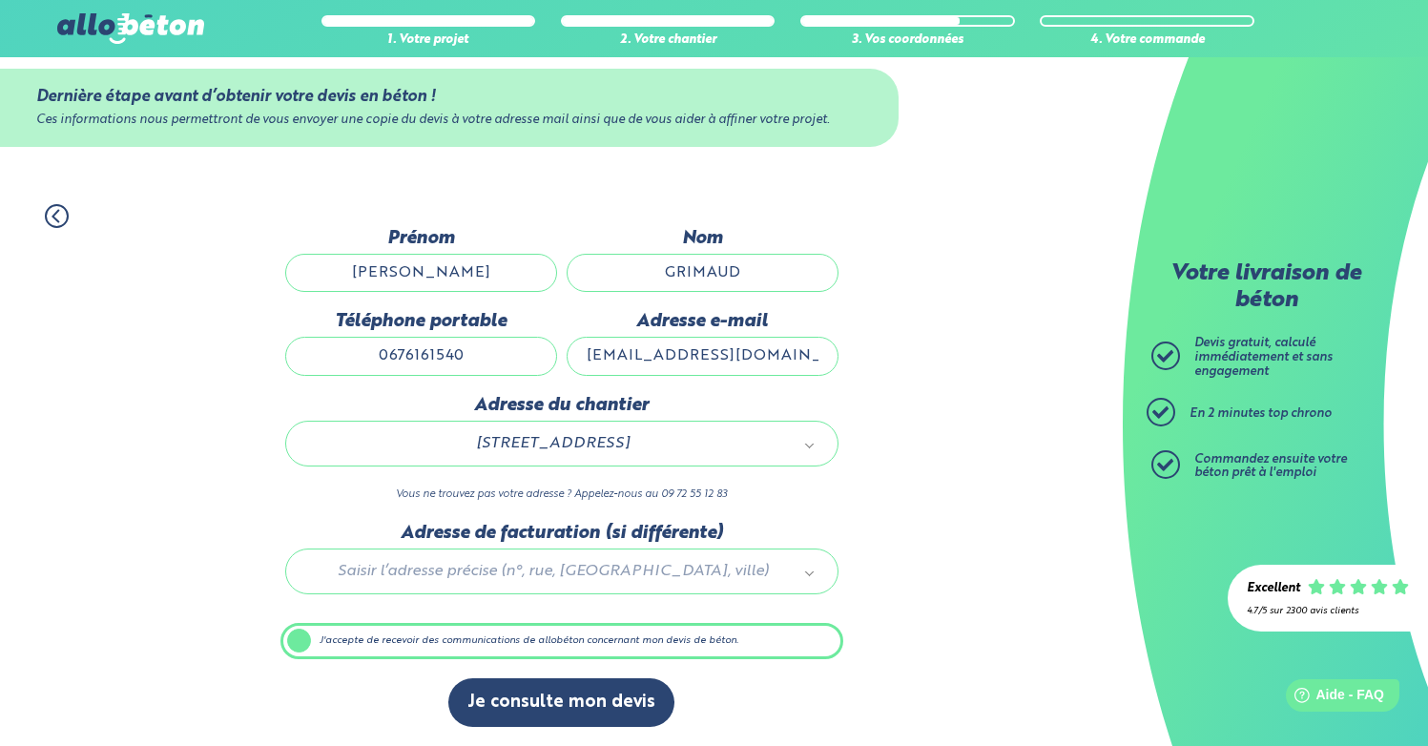
click at [482, 351] on input "0676161540" at bounding box center [421, 356] width 272 height 38
click at [602, 695] on button "Je consulte mon devis" at bounding box center [561, 702] width 226 height 49
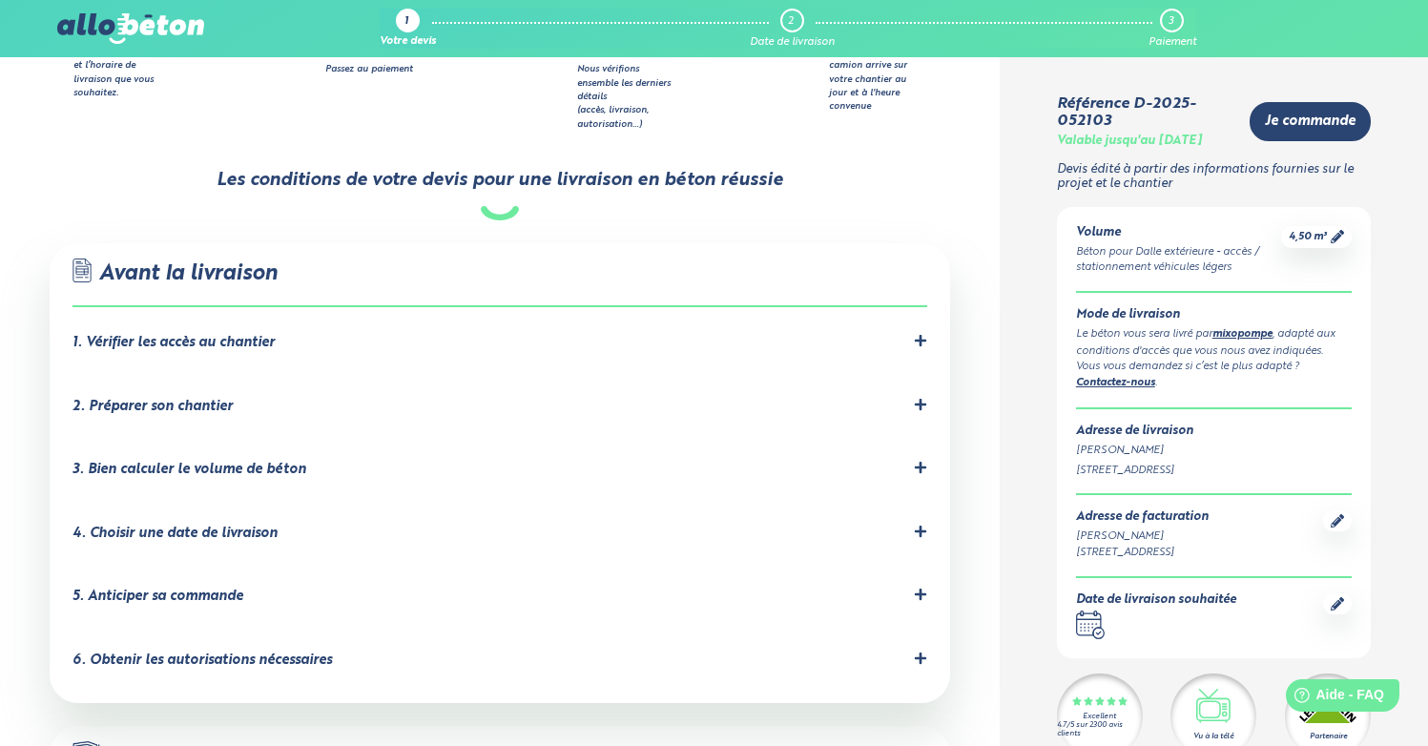
scroll to position [1075, 0]
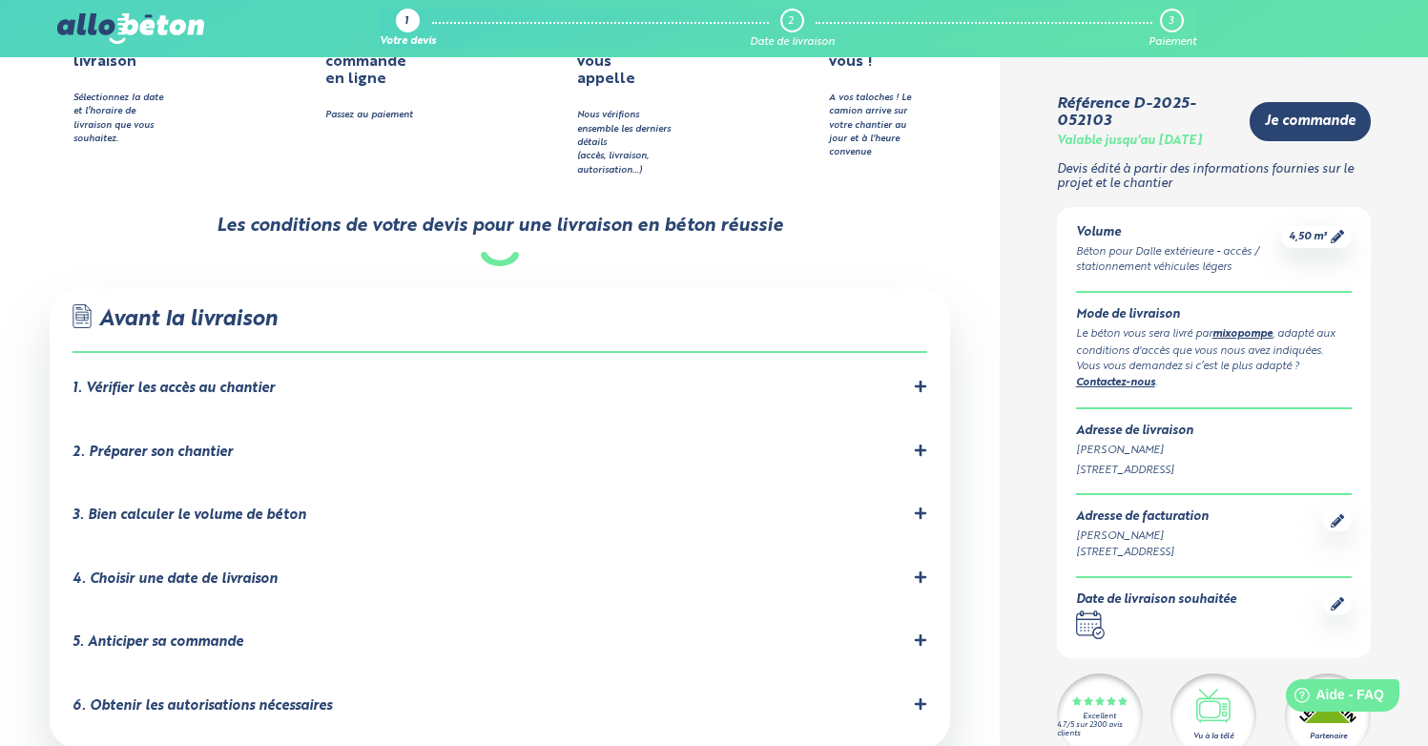
click at [925, 444] on icon at bounding box center [920, 450] width 13 height 13
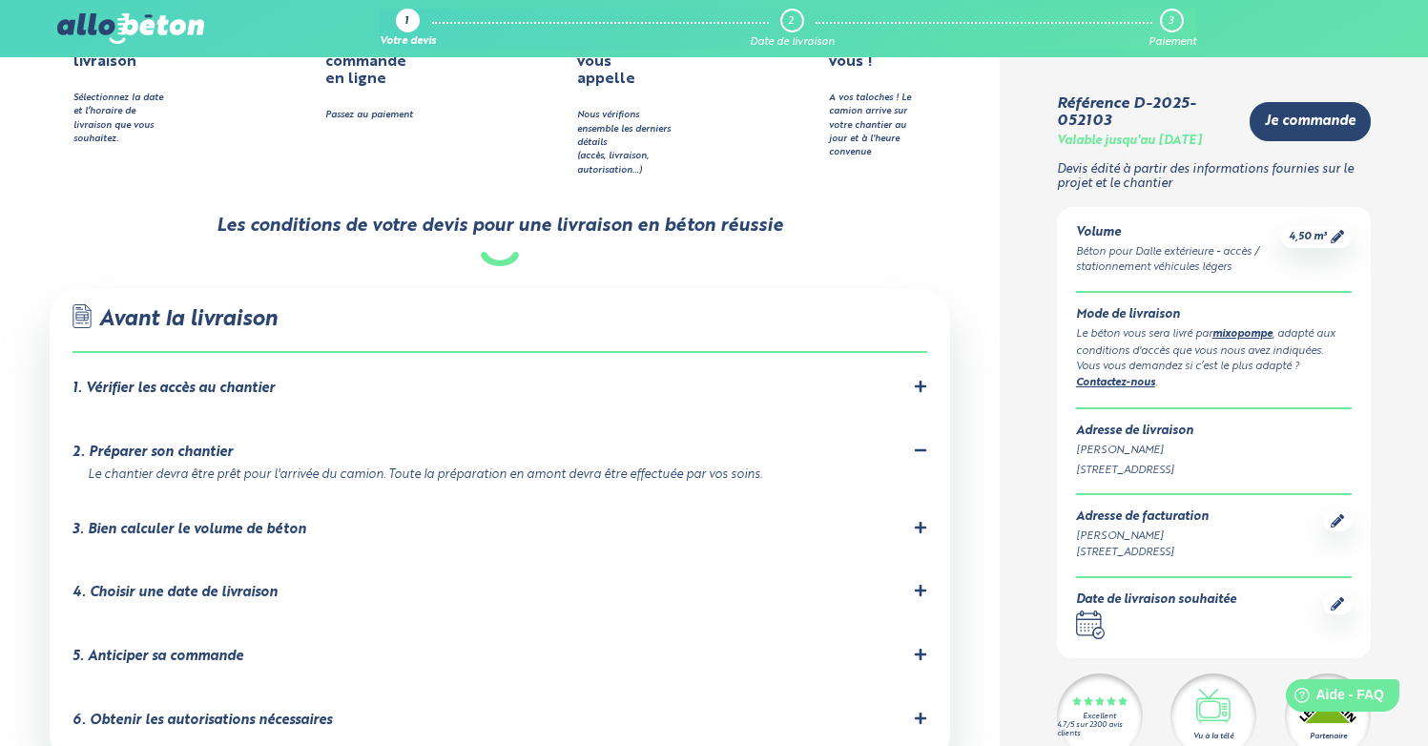
click at [924, 380] on icon at bounding box center [920, 386] width 13 height 13
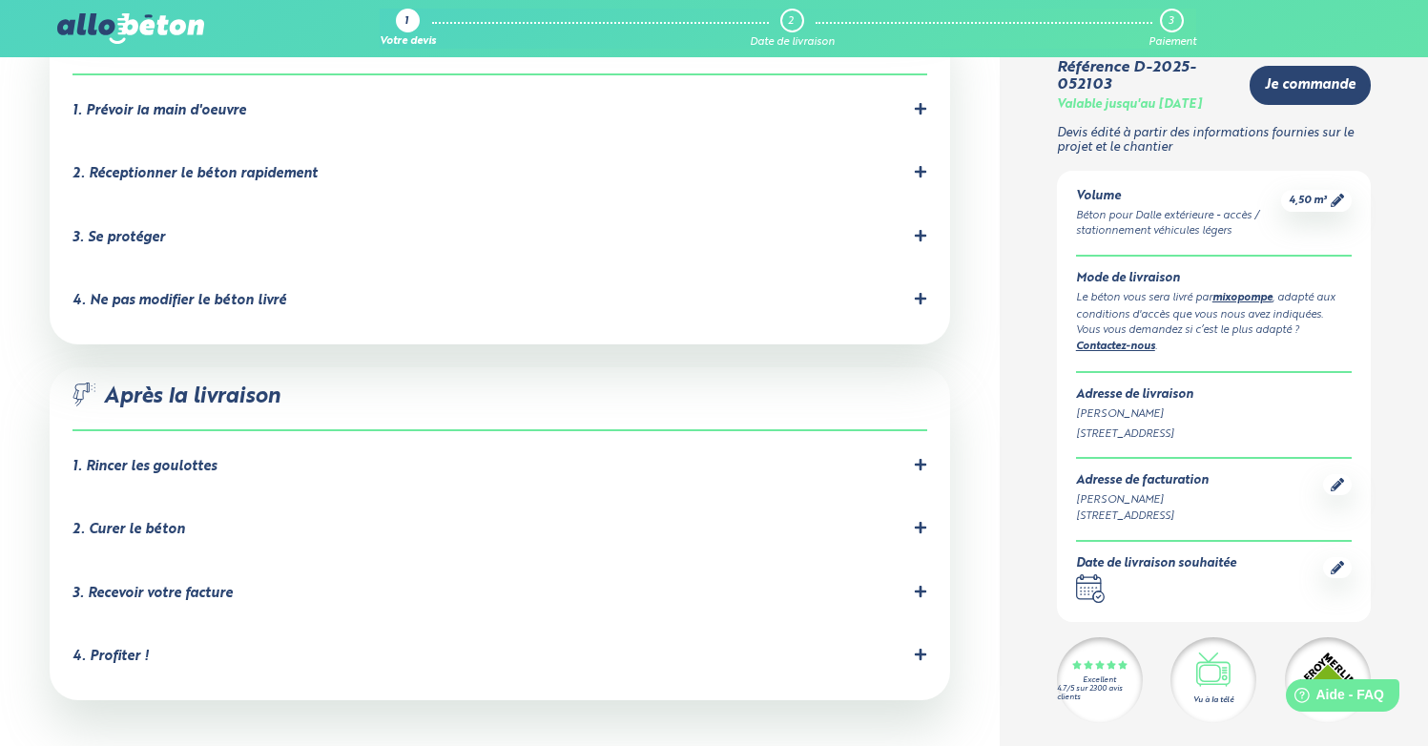
scroll to position [1910, 0]
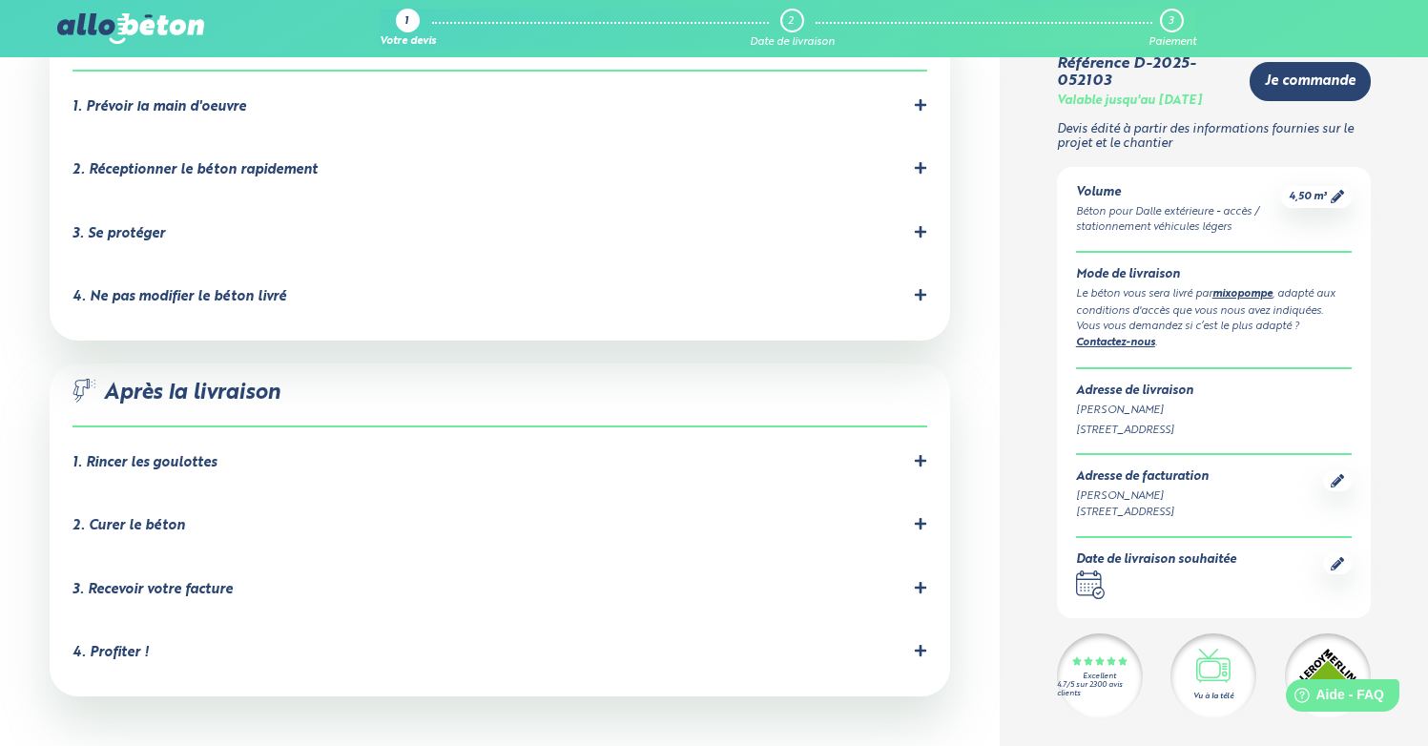
click at [909, 454] on div "1. Rincer les goulottes" at bounding box center [499, 463] width 854 height 18
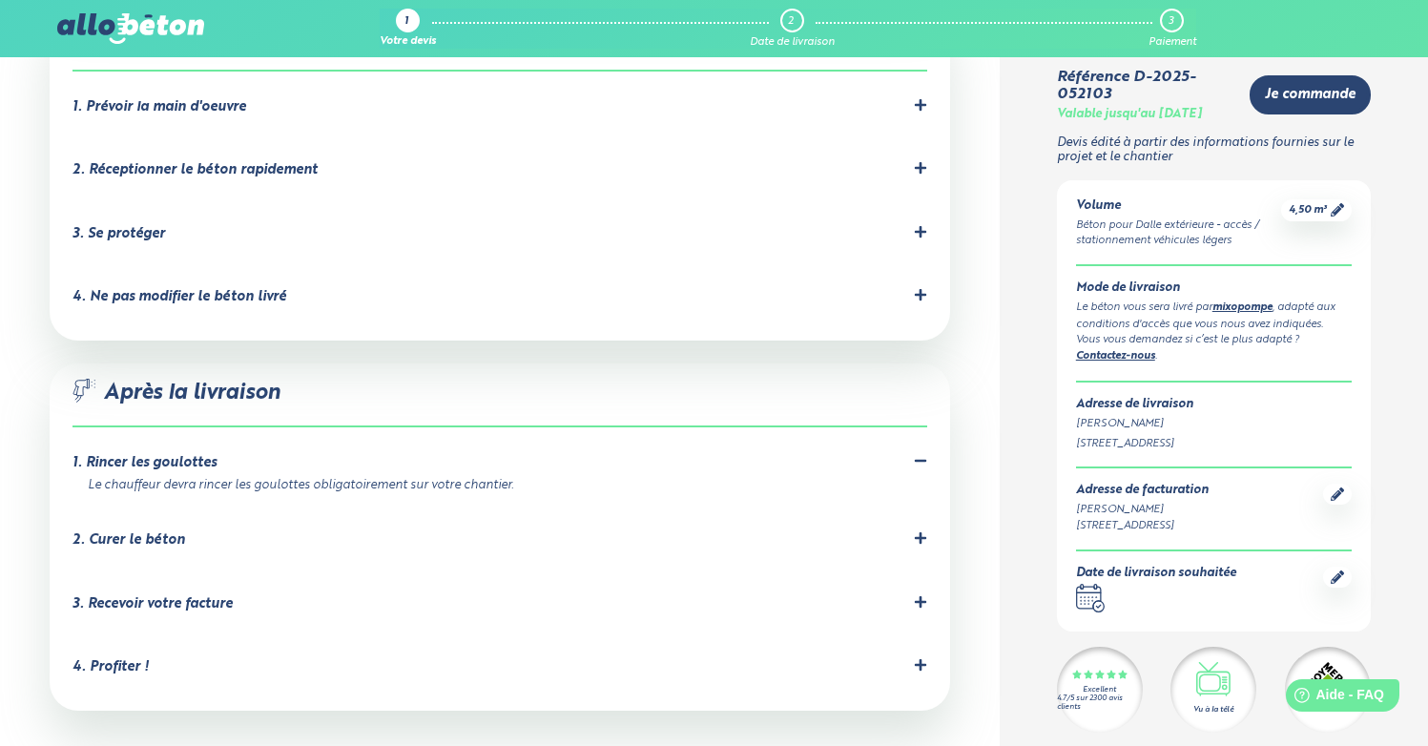
click at [919, 454] on icon at bounding box center [920, 460] width 13 height 13
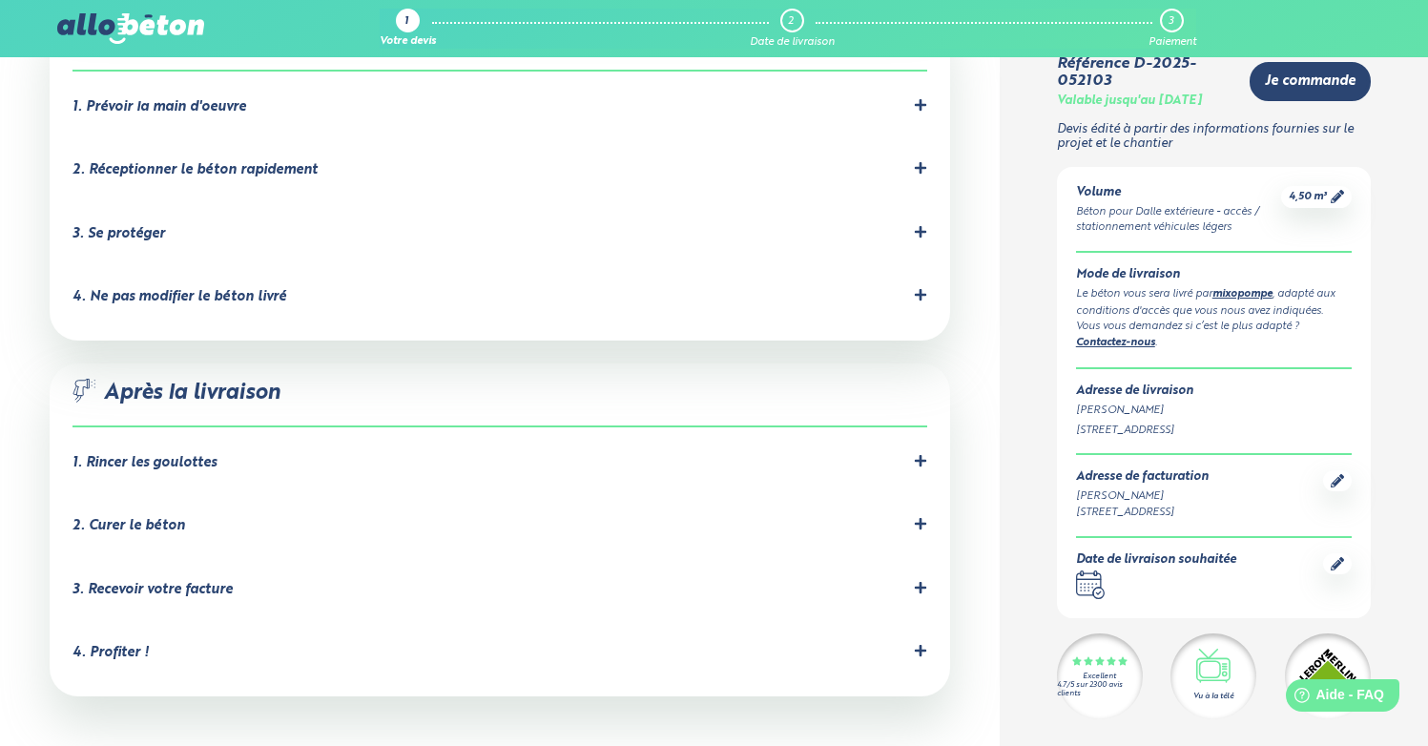
click at [922, 518] on icon at bounding box center [919, 523] width 11 height 11
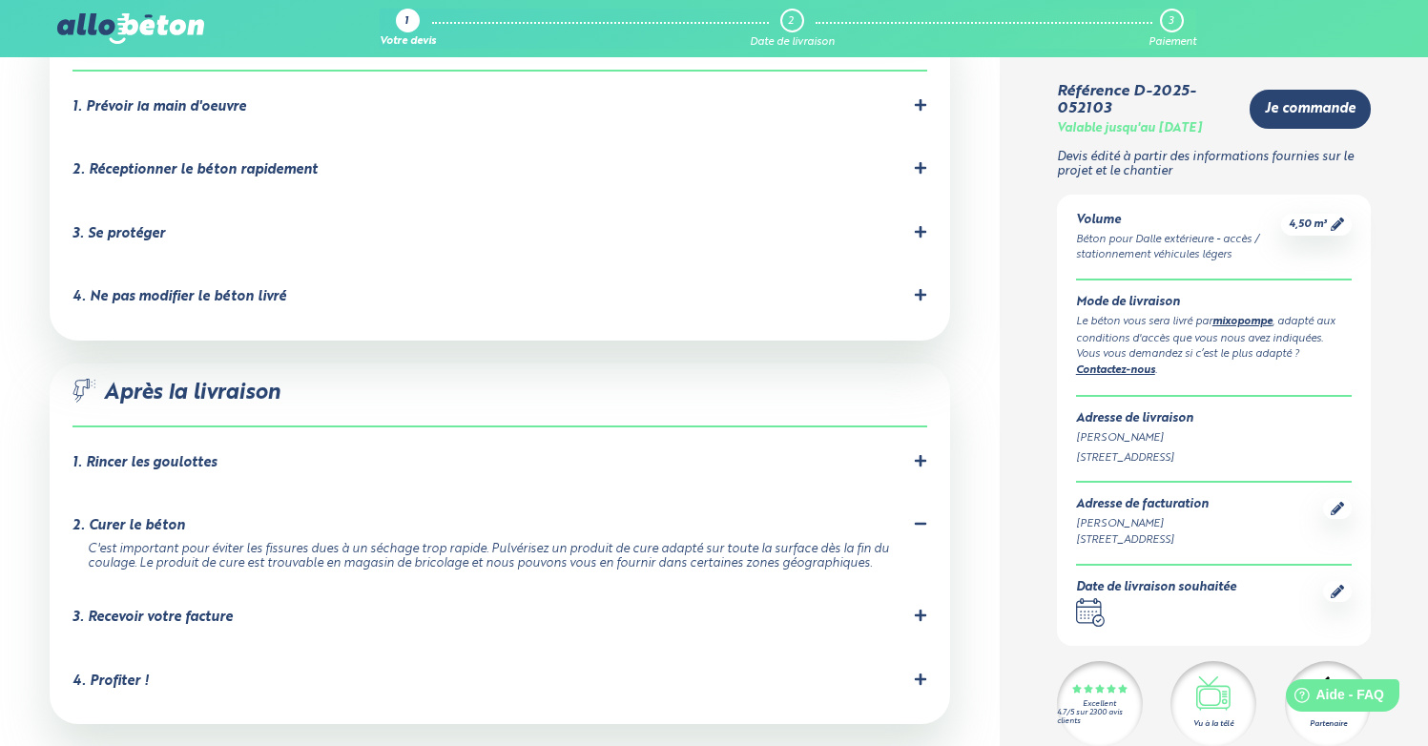
click at [925, 288] on icon at bounding box center [920, 294] width 13 height 13
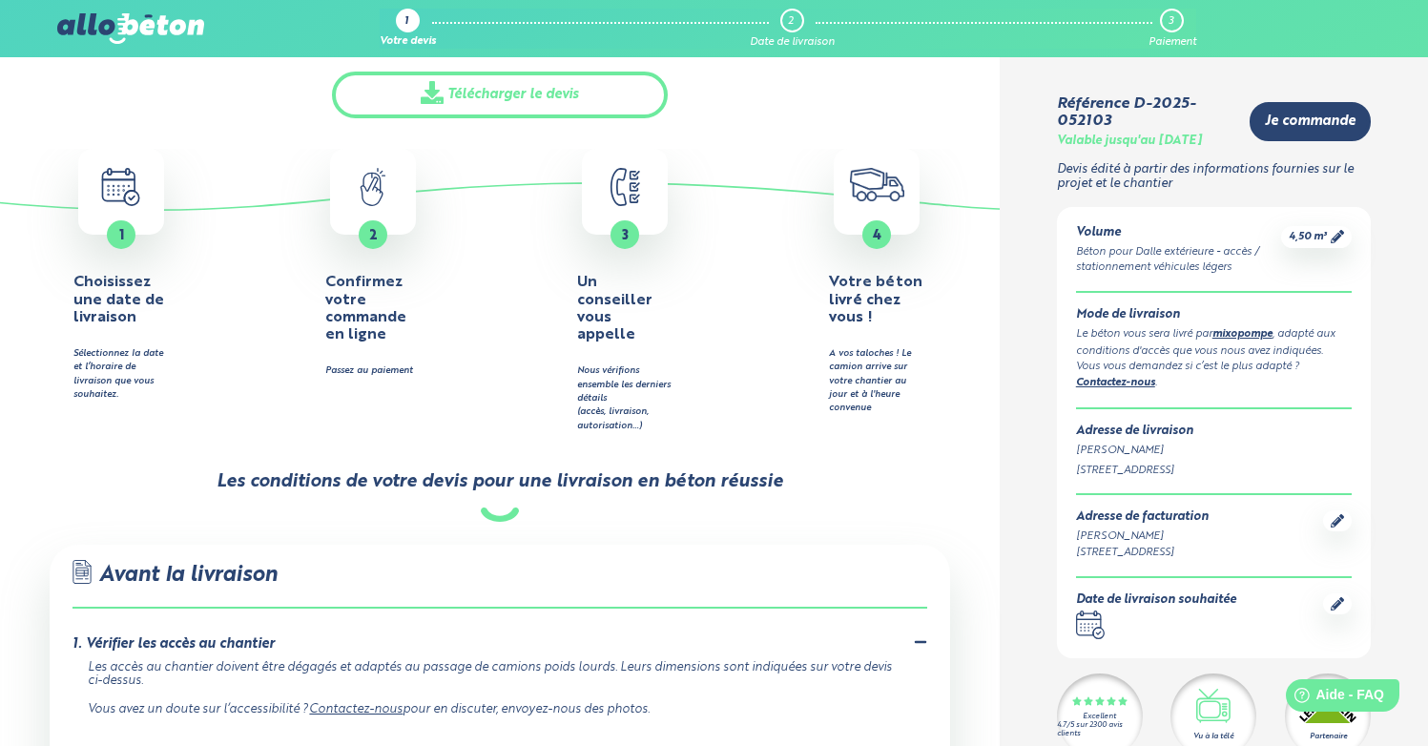
scroll to position [0, 0]
